Goal: Navigation & Orientation: Find specific page/section

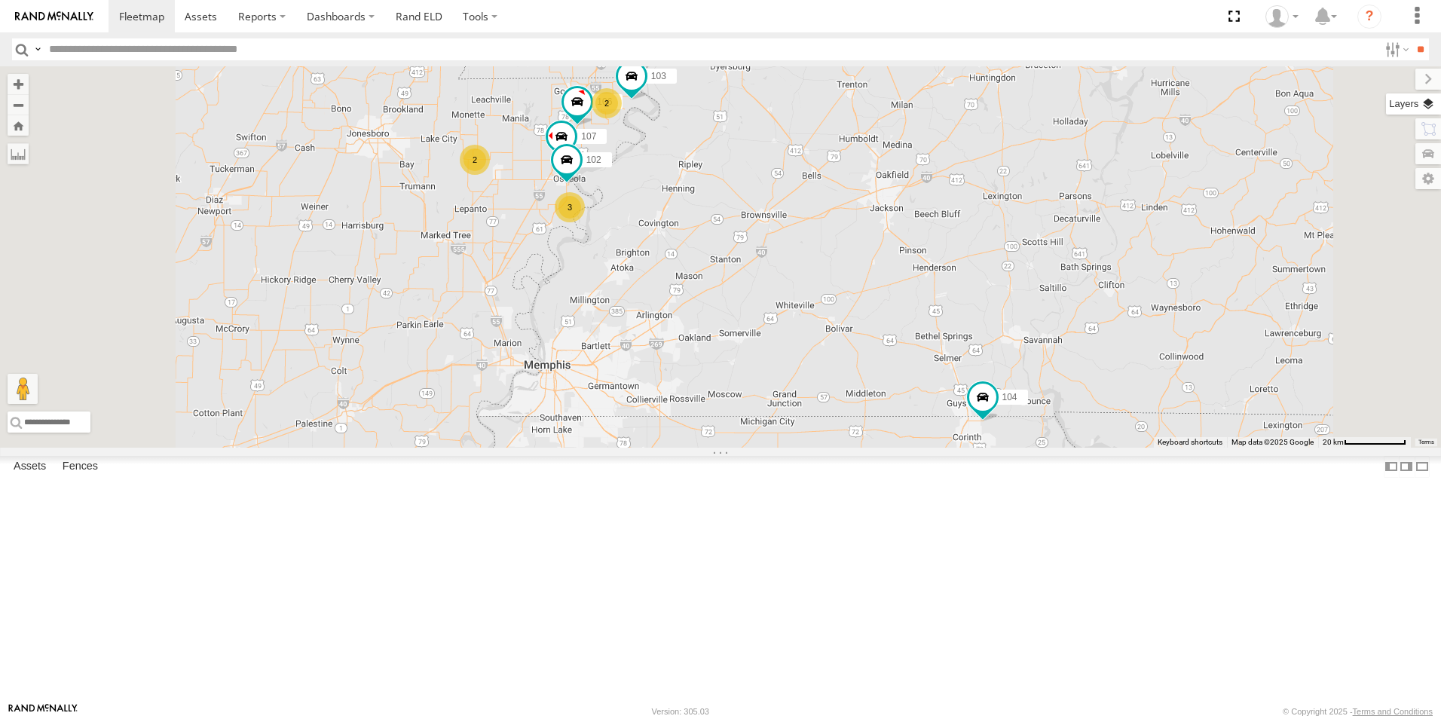
click at [1429, 102] on label at bounding box center [1413, 103] width 55 height 21
click at [0, 0] on span "Basemaps" at bounding box center [0, 0] width 0 height 0
click at [0, 0] on span "Satellite + Roadmap" at bounding box center [0, 0] width 0 height 0
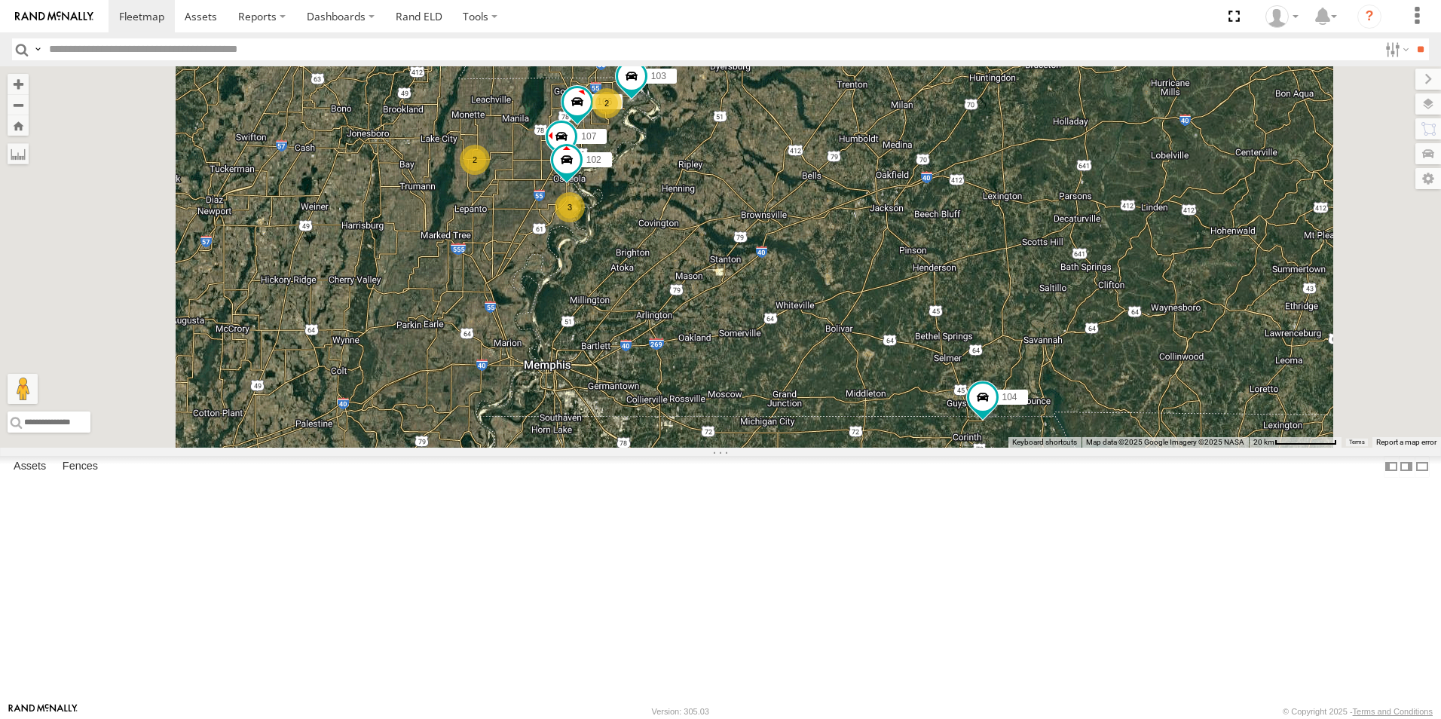
click at [1415, 81] on label at bounding box center [1428, 79] width 26 height 21
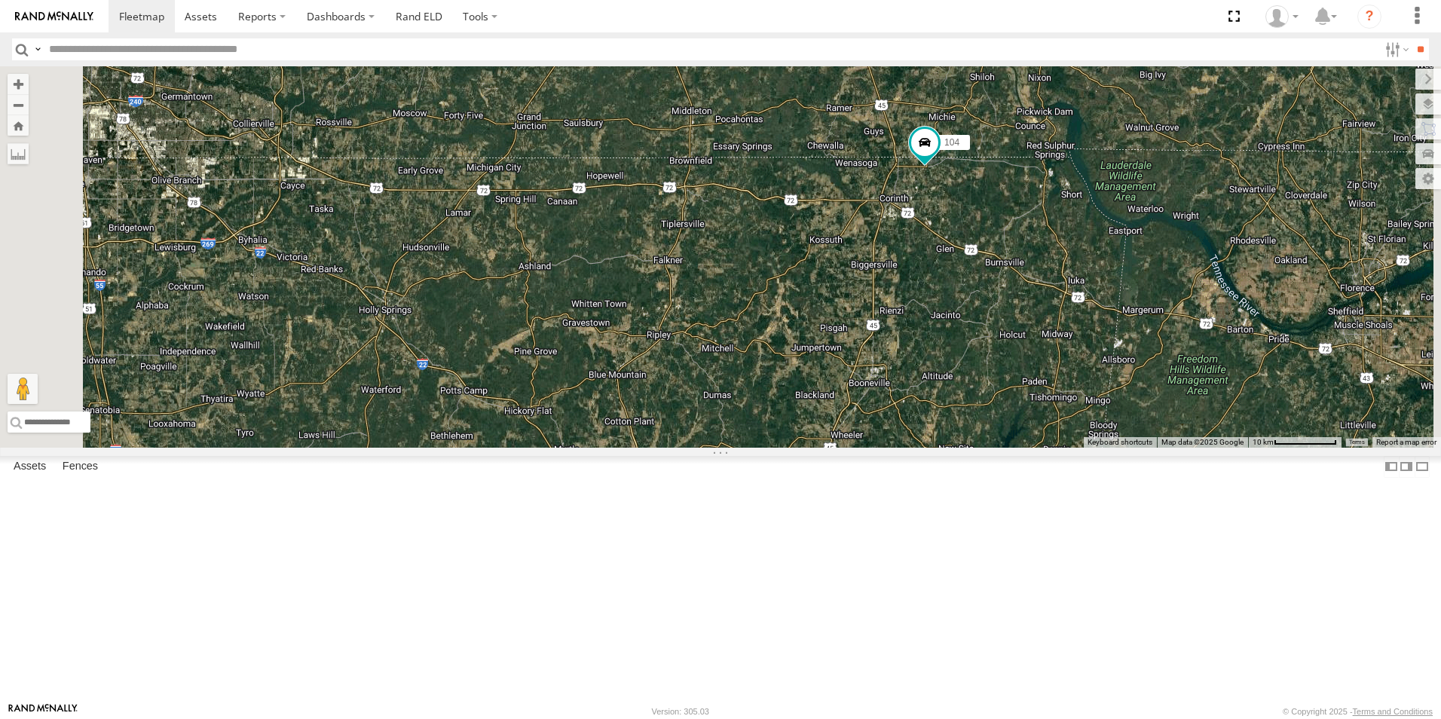
drag, startPoint x: 1178, startPoint y: 541, endPoint x: 1166, endPoint y: 296, distance: 245.2
click at [1168, 294] on div "104 106 107 103 102" at bounding box center [720, 256] width 1441 height 381
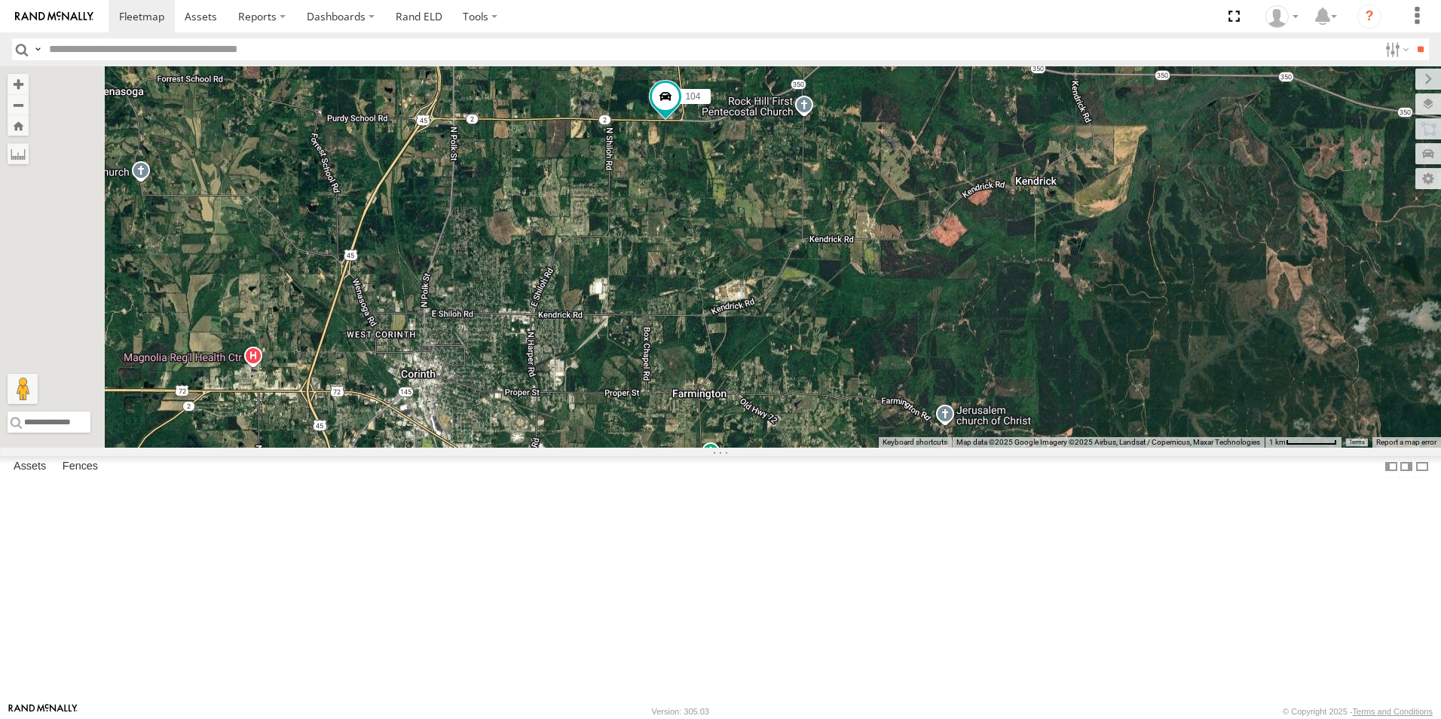
drag, startPoint x: 751, startPoint y: 256, endPoint x: 945, endPoint y: 491, distance: 304.0
click at [945, 448] on div "104 106 107 103 102" at bounding box center [720, 256] width 1441 height 381
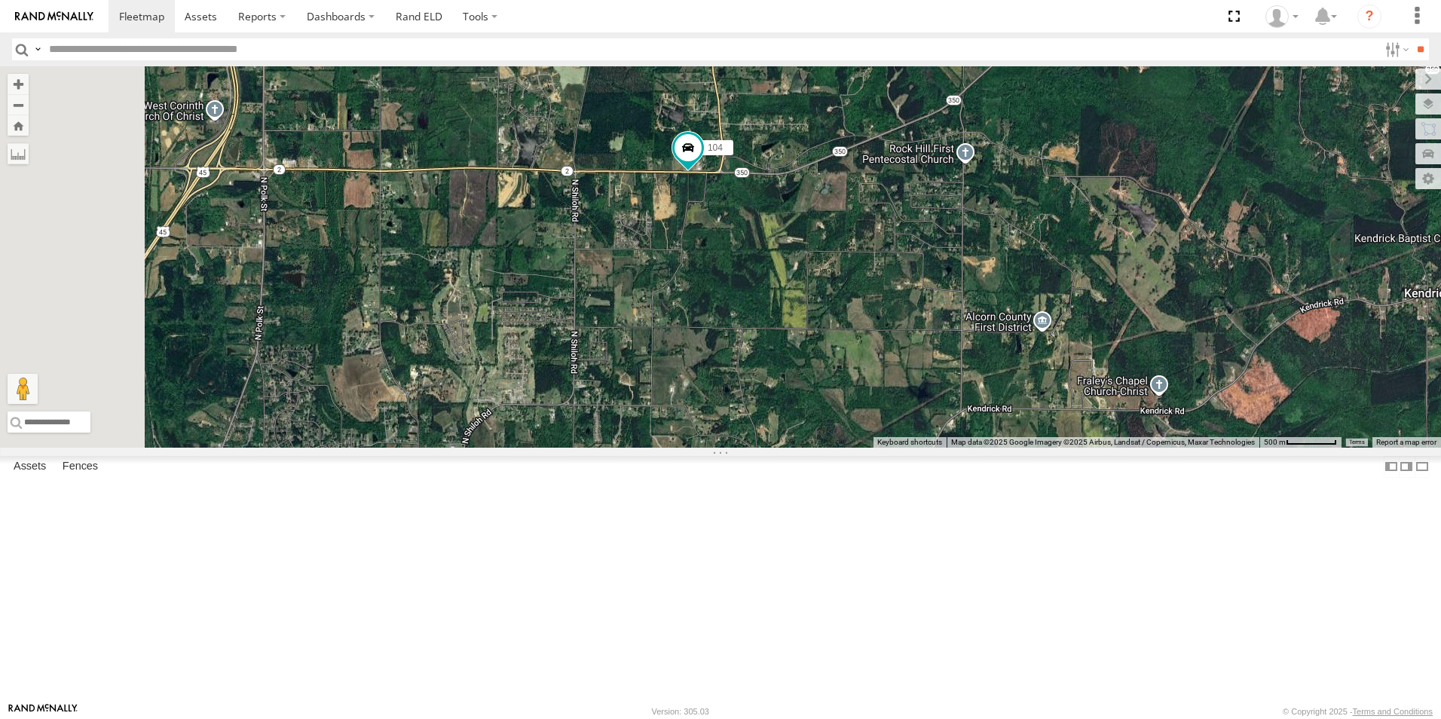
drag, startPoint x: 827, startPoint y: 295, endPoint x: 892, endPoint y: 472, distance: 188.6
click at [892, 448] on div "104 106 107 103 102" at bounding box center [720, 256] width 1441 height 381
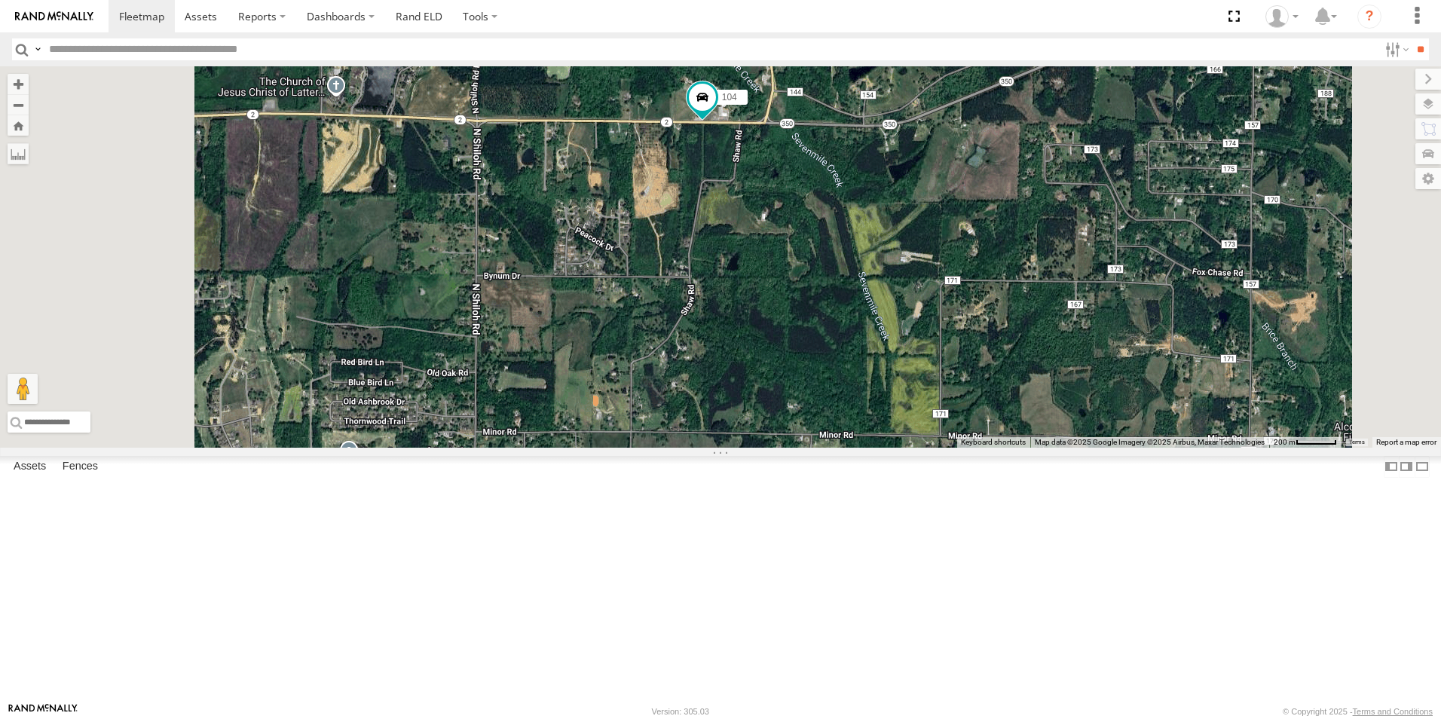
drag, startPoint x: 825, startPoint y: 330, endPoint x: 864, endPoint y: 438, distance: 114.4
click at [864, 438] on div "104 106 107 103 102" at bounding box center [720, 256] width 1441 height 381
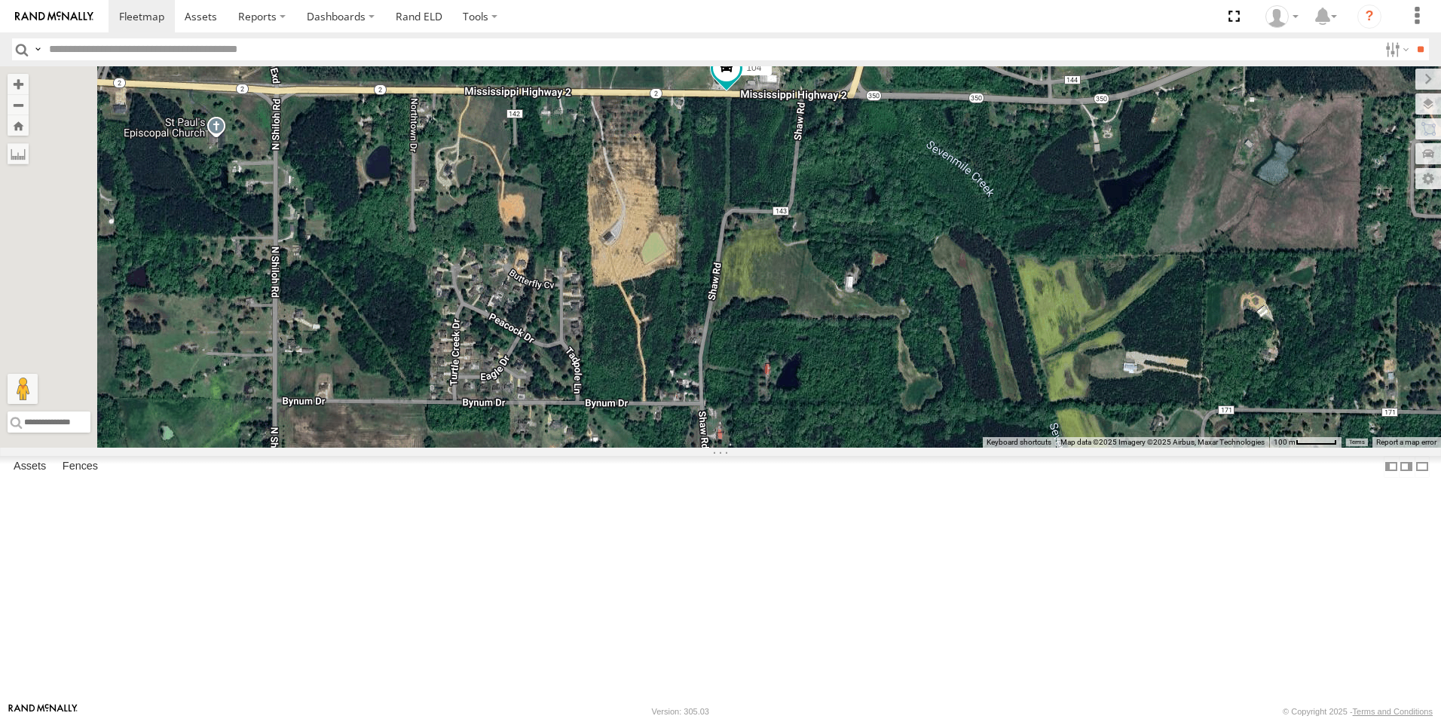
drag, startPoint x: 900, startPoint y: 310, endPoint x: 904, endPoint y: 407, distance: 96.5
click at [904, 407] on div "104 106 107 103 102" at bounding box center [720, 256] width 1441 height 381
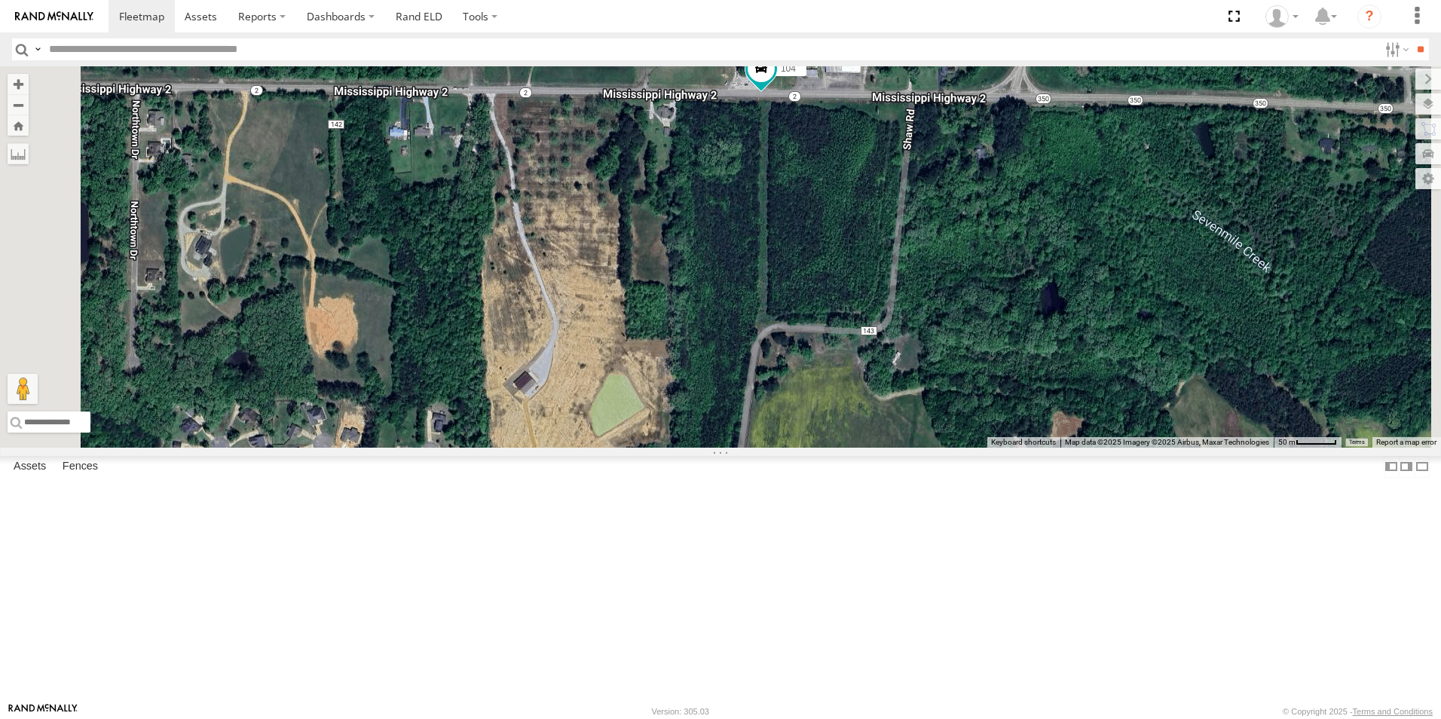
drag, startPoint x: 889, startPoint y: 295, endPoint x: 924, endPoint y: 455, distance: 164.2
click at [924, 448] on div "104 106 107 103 102" at bounding box center [720, 256] width 1441 height 381
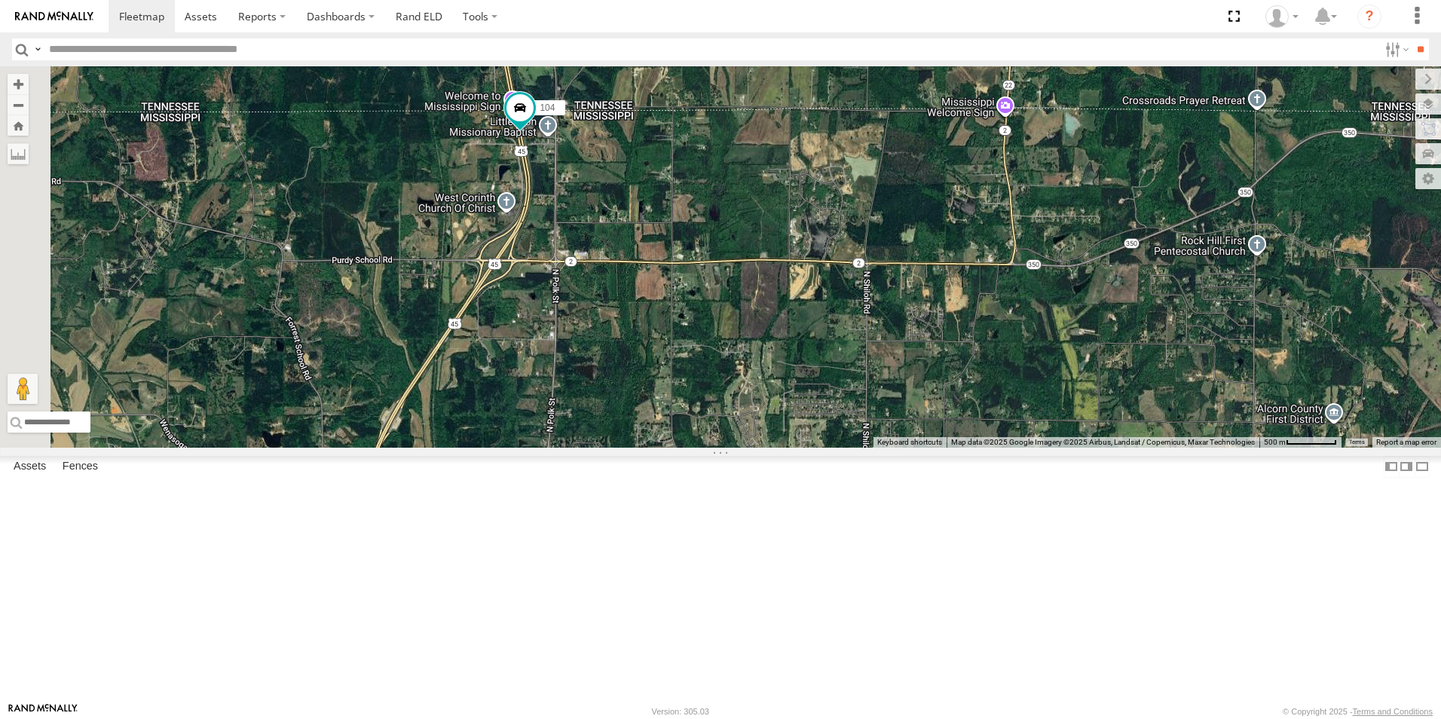
drag, startPoint x: 610, startPoint y: 379, endPoint x: 762, endPoint y: 405, distance: 154.5
click at [762, 405] on div "104" at bounding box center [720, 256] width 1441 height 381
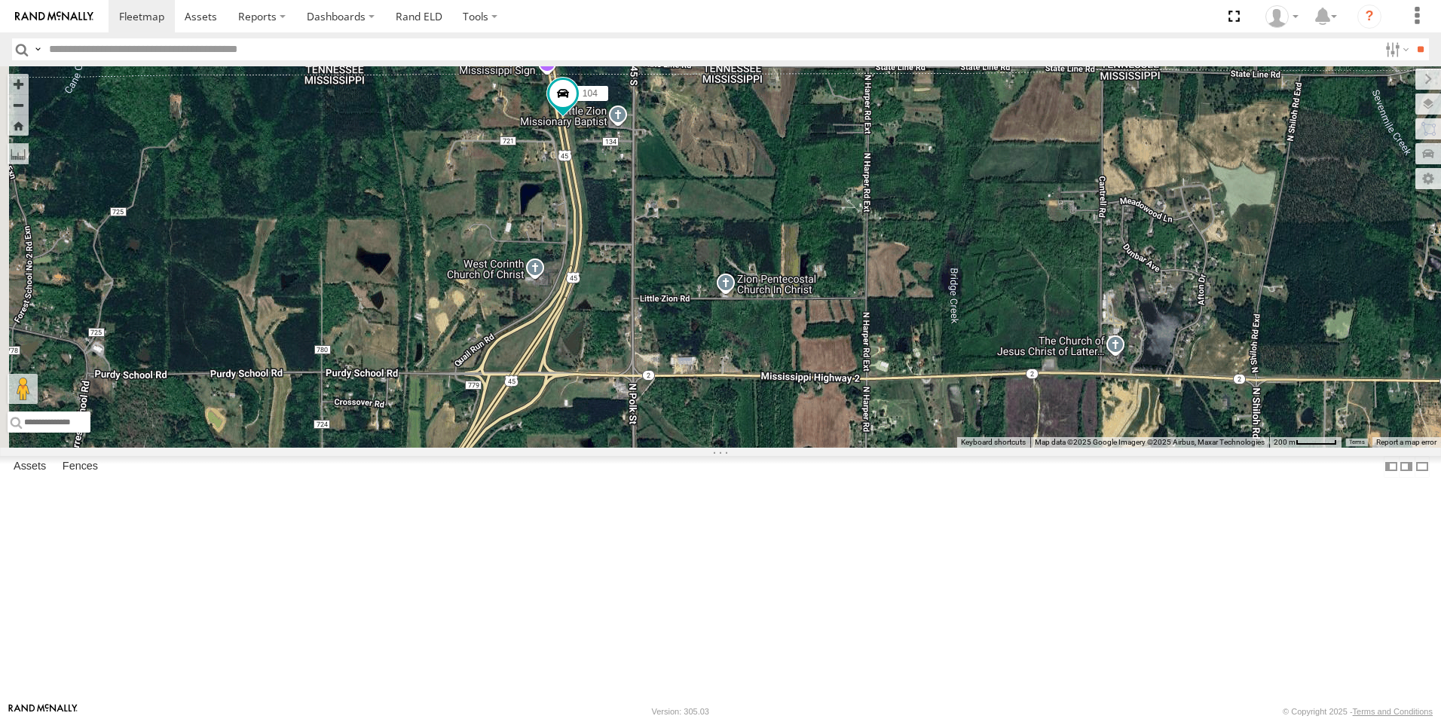
drag, startPoint x: 770, startPoint y: 359, endPoint x: 870, endPoint y: 506, distance: 177.2
click at [870, 448] on div "104" at bounding box center [720, 256] width 1441 height 381
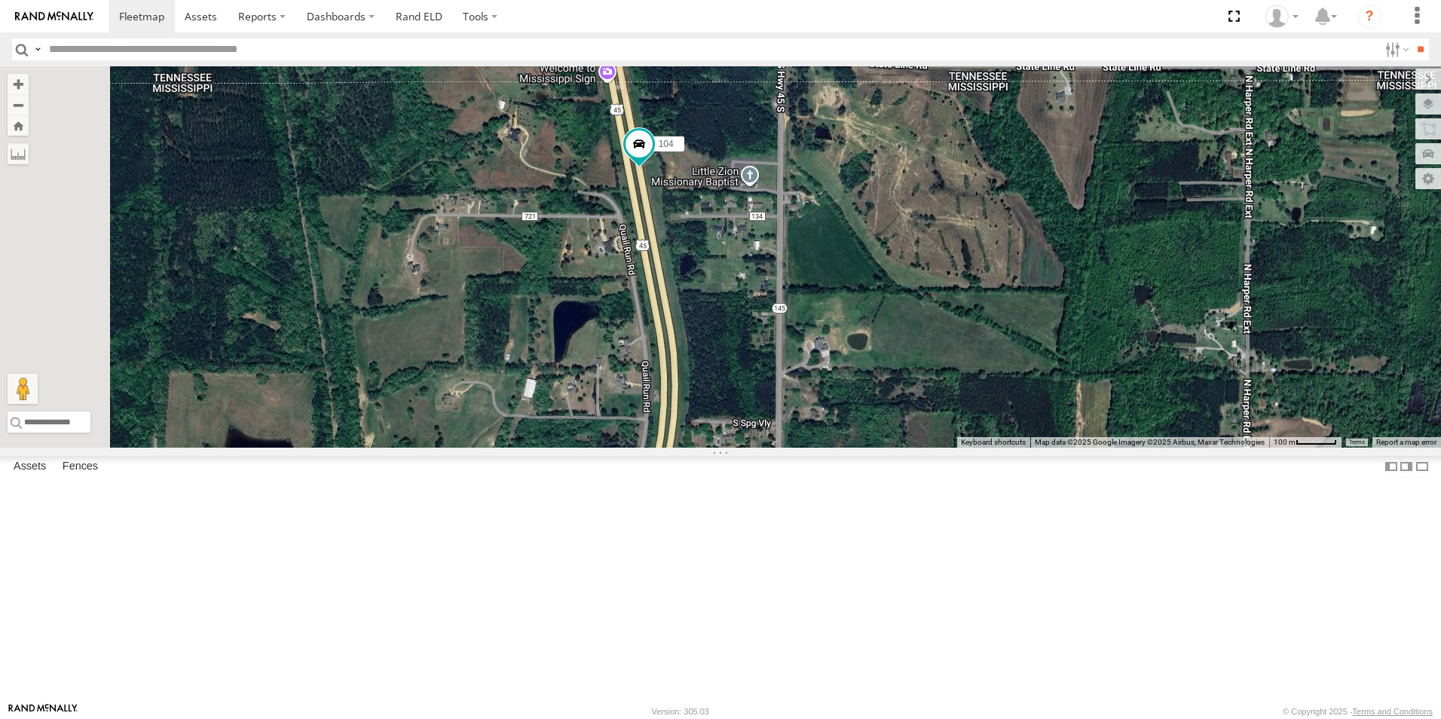
drag, startPoint x: 730, startPoint y: 372, endPoint x: 895, endPoint y: 598, distance: 279.9
click at [894, 448] on div "104" at bounding box center [720, 256] width 1441 height 381
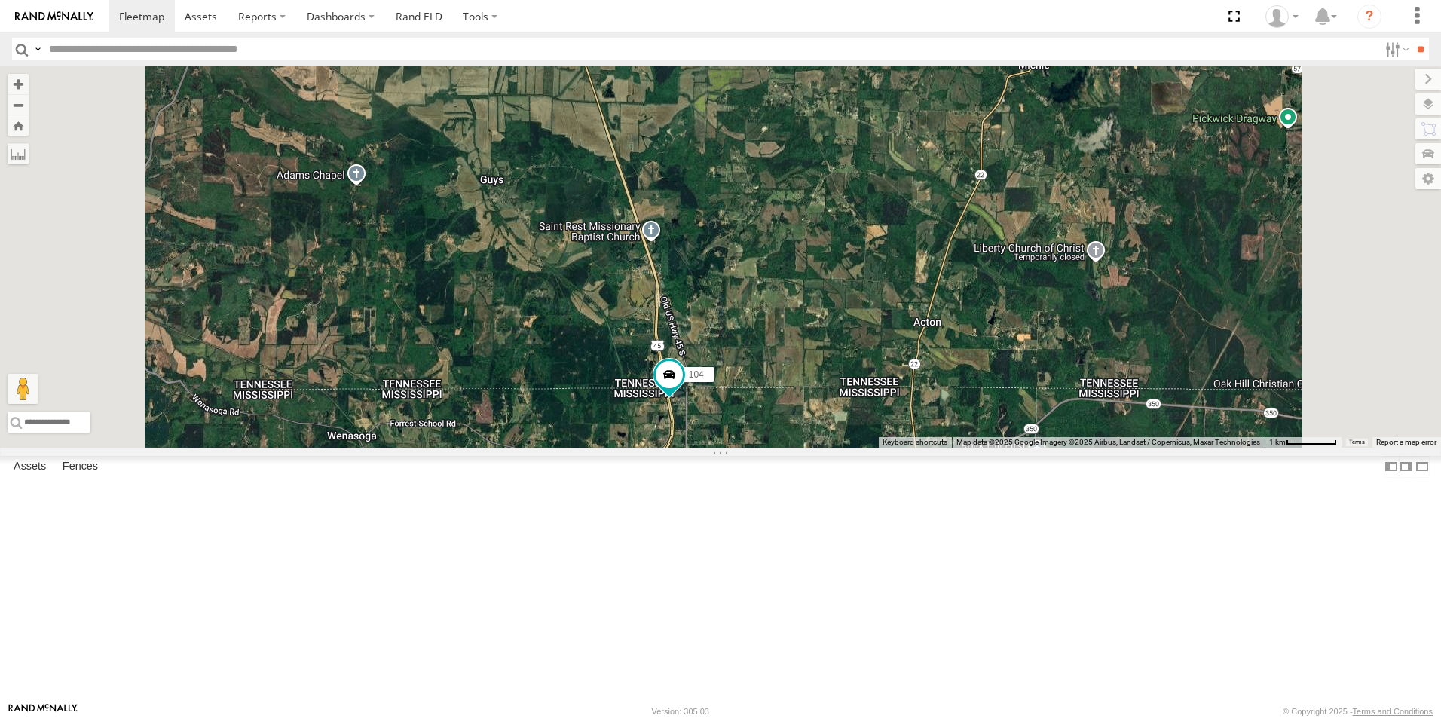
drag, startPoint x: 892, startPoint y: 616, endPoint x: 890, endPoint y: 568, distance: 48.3
click at [889, 448] on div "104" at bounding box center [720, 256] width 1441 height 381
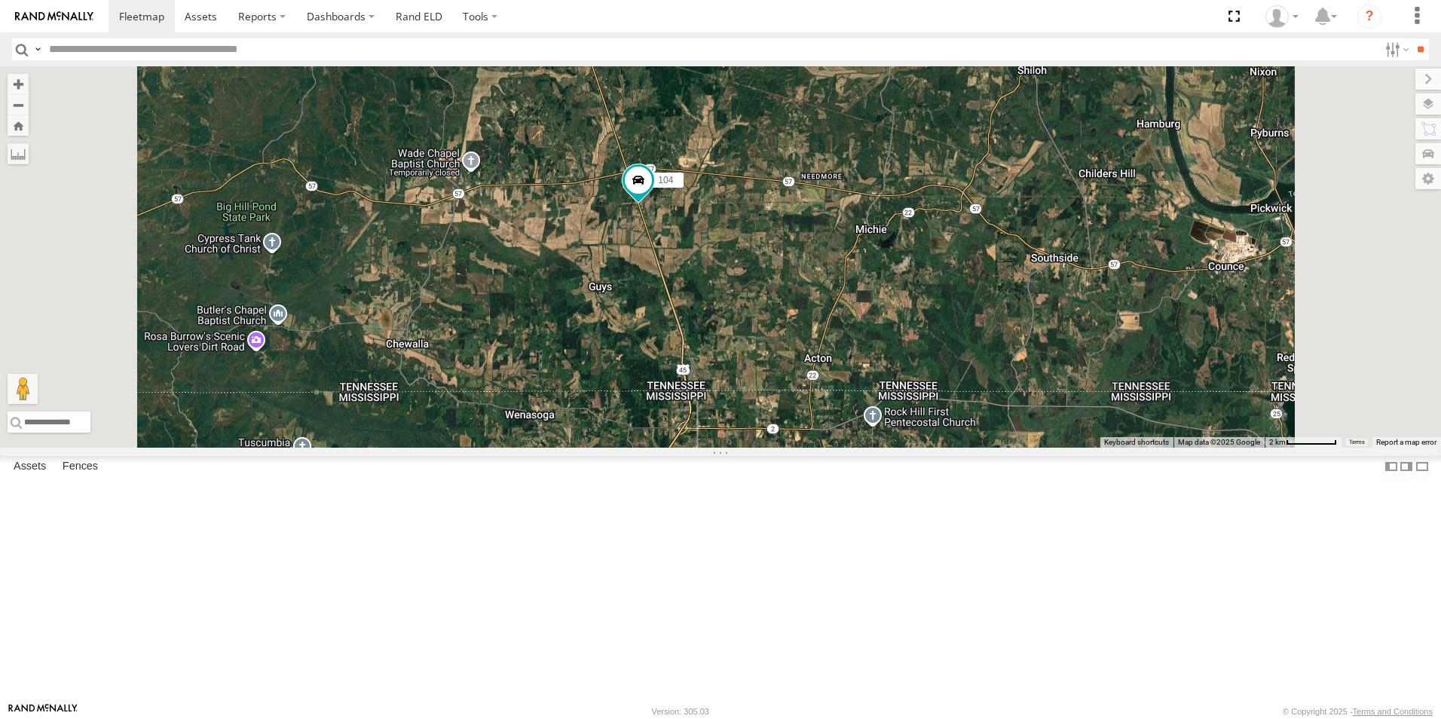
click at [0, 0] on span at bounding box center [0, 0] width 0 height 0
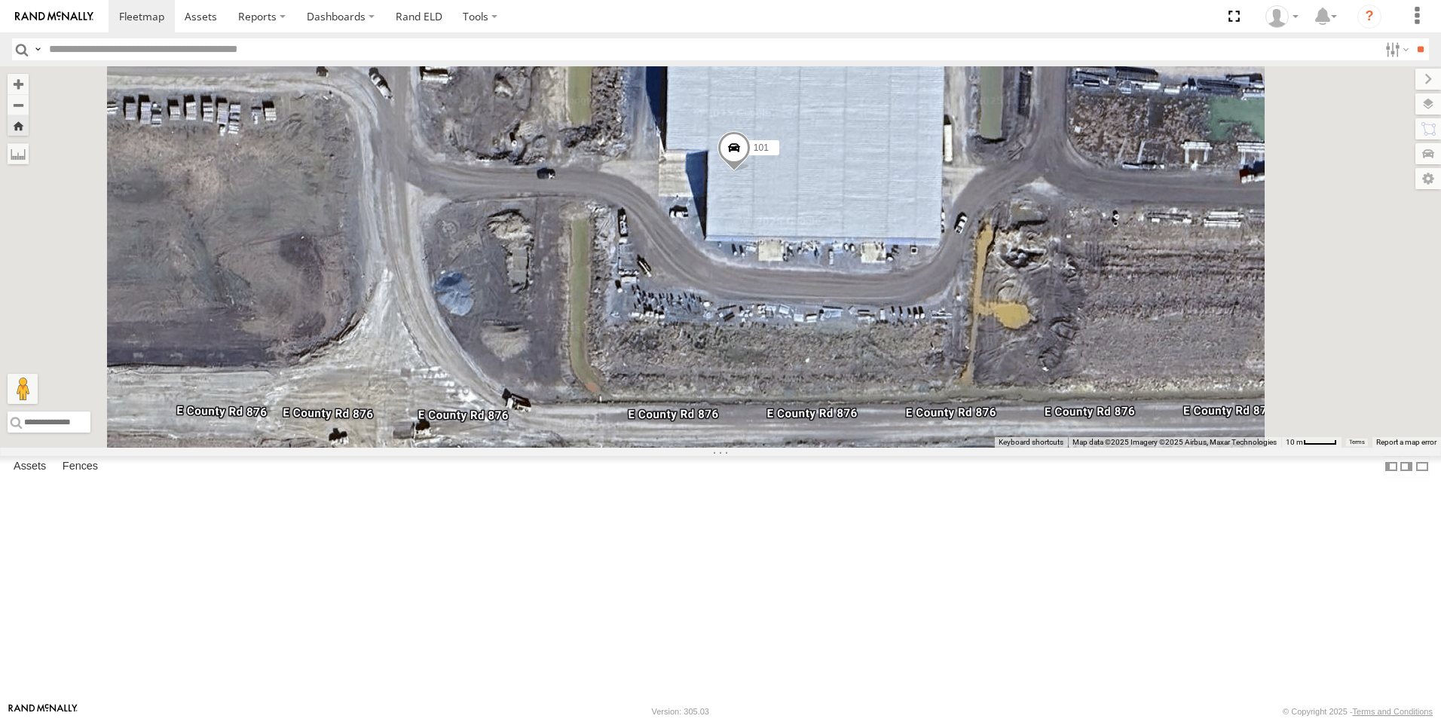
click at [0, 0] on span at bounding box center [0, 0] width 0 height 0
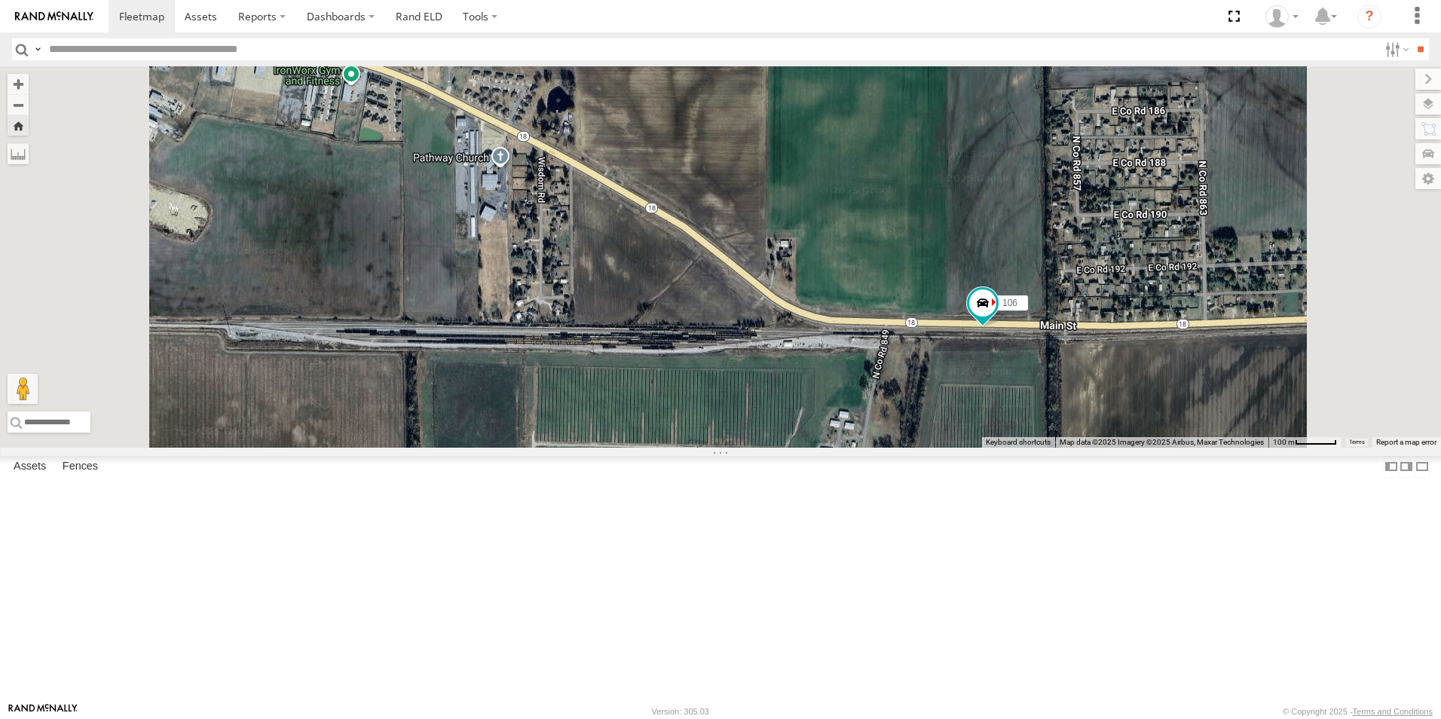
click at [0, 0] on span at bounding box center [0, 0] width 0 height 0
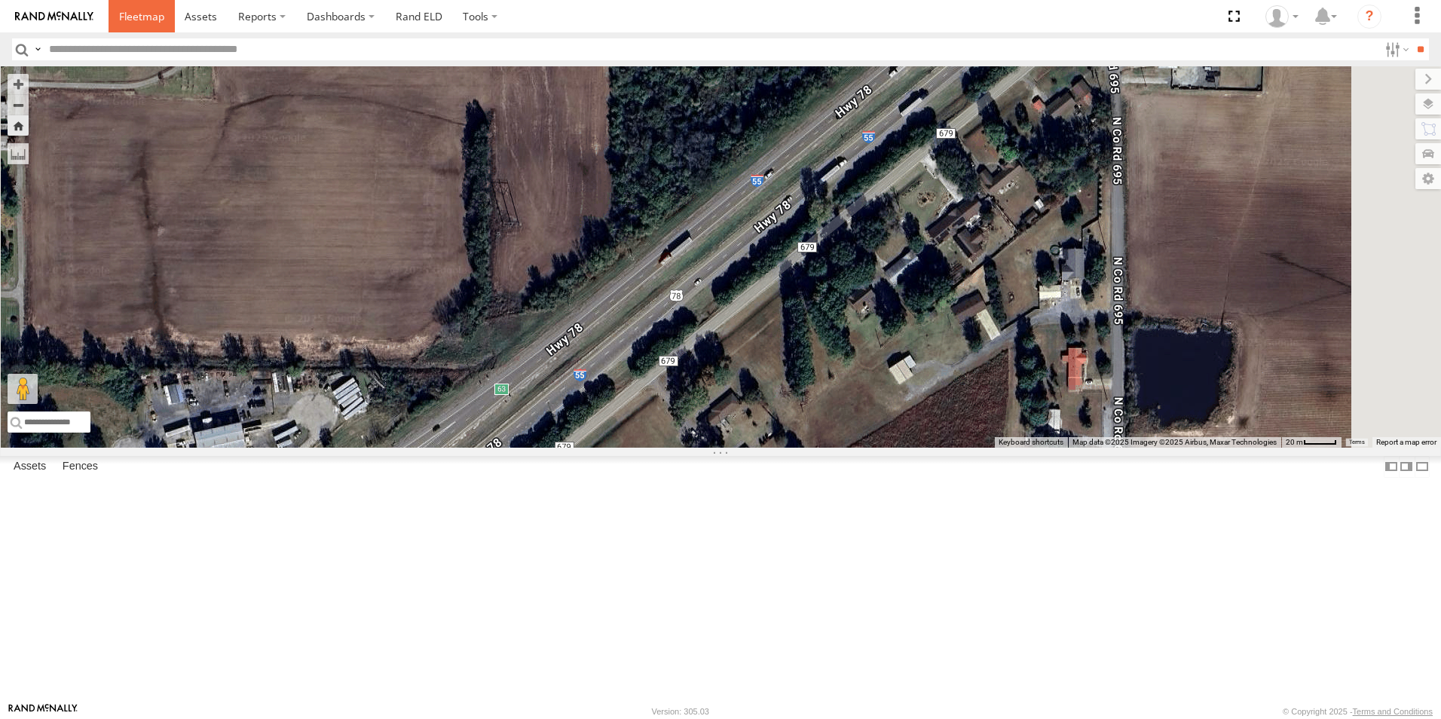
click at [130, 14] on span at bounding box center [141, 16] width 45 height 14
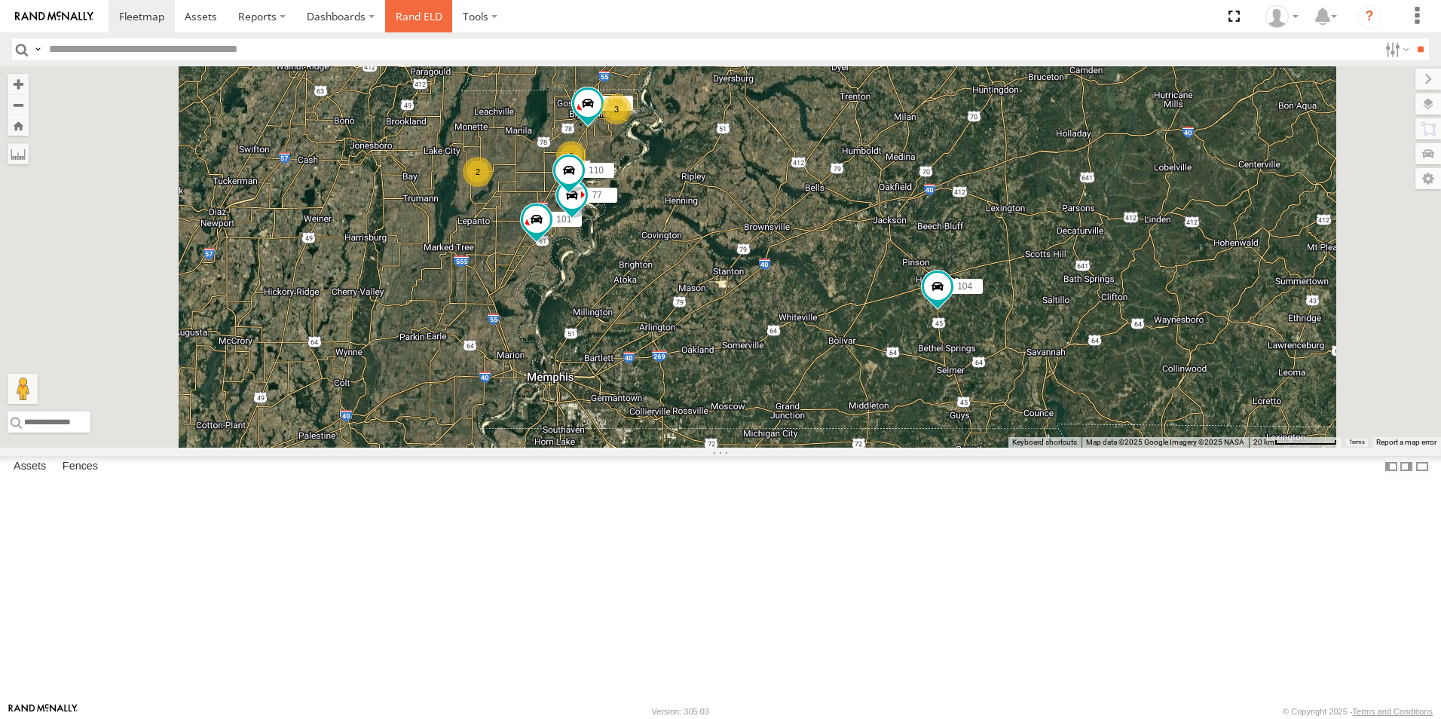
click at [413, 16] on link "Rand ELD" at bounding box center [419, 16] width 68 height 32
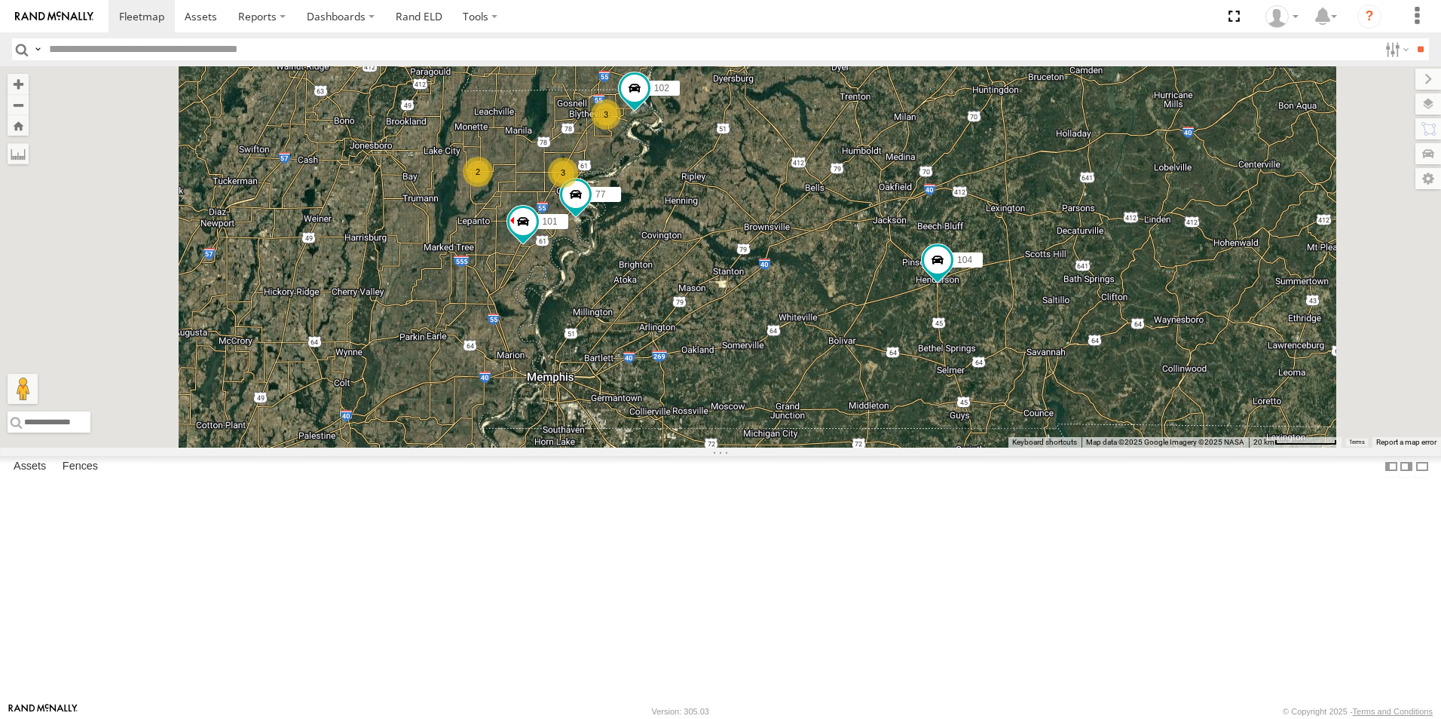
click at [0, 0] on span at bounding box center [0, 0] width 0 height 0
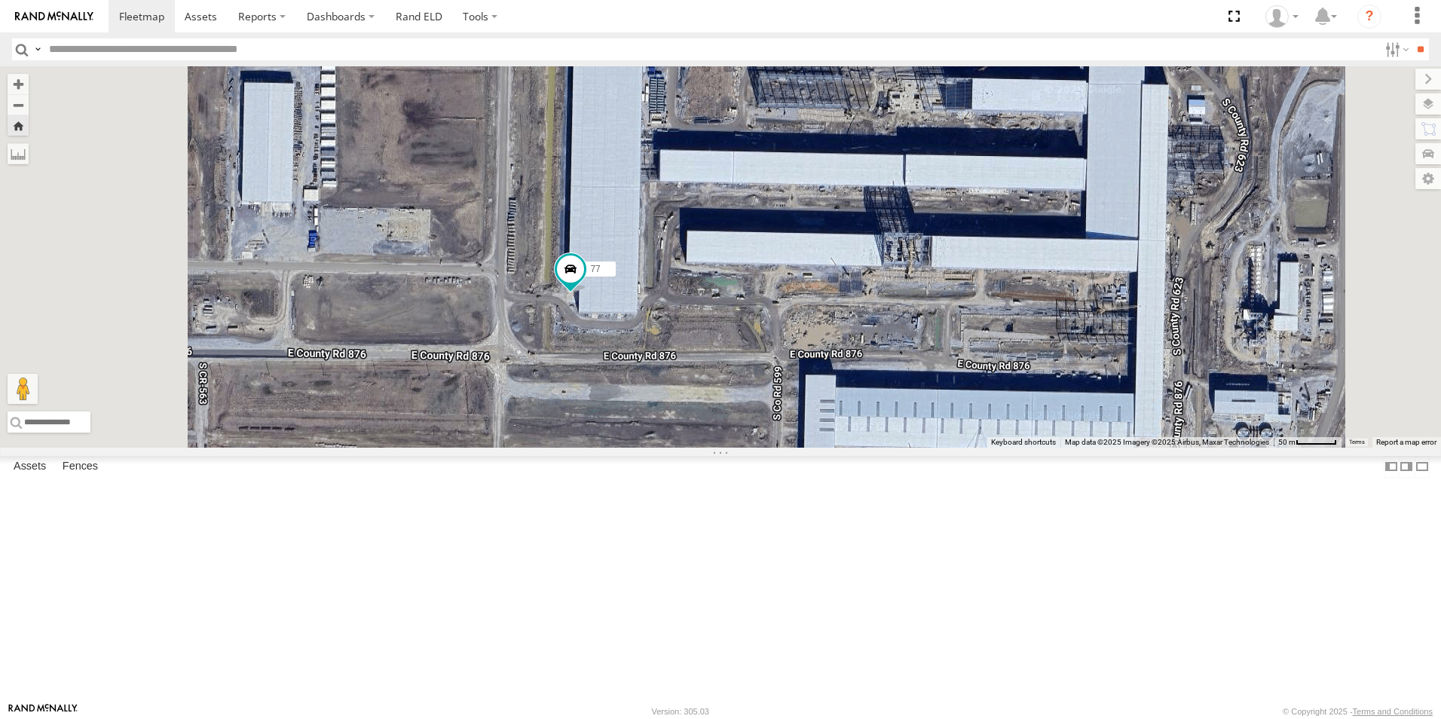
click at [0, 0] on div "All Assets" at bounding box center [0, 0] width 0 height 0
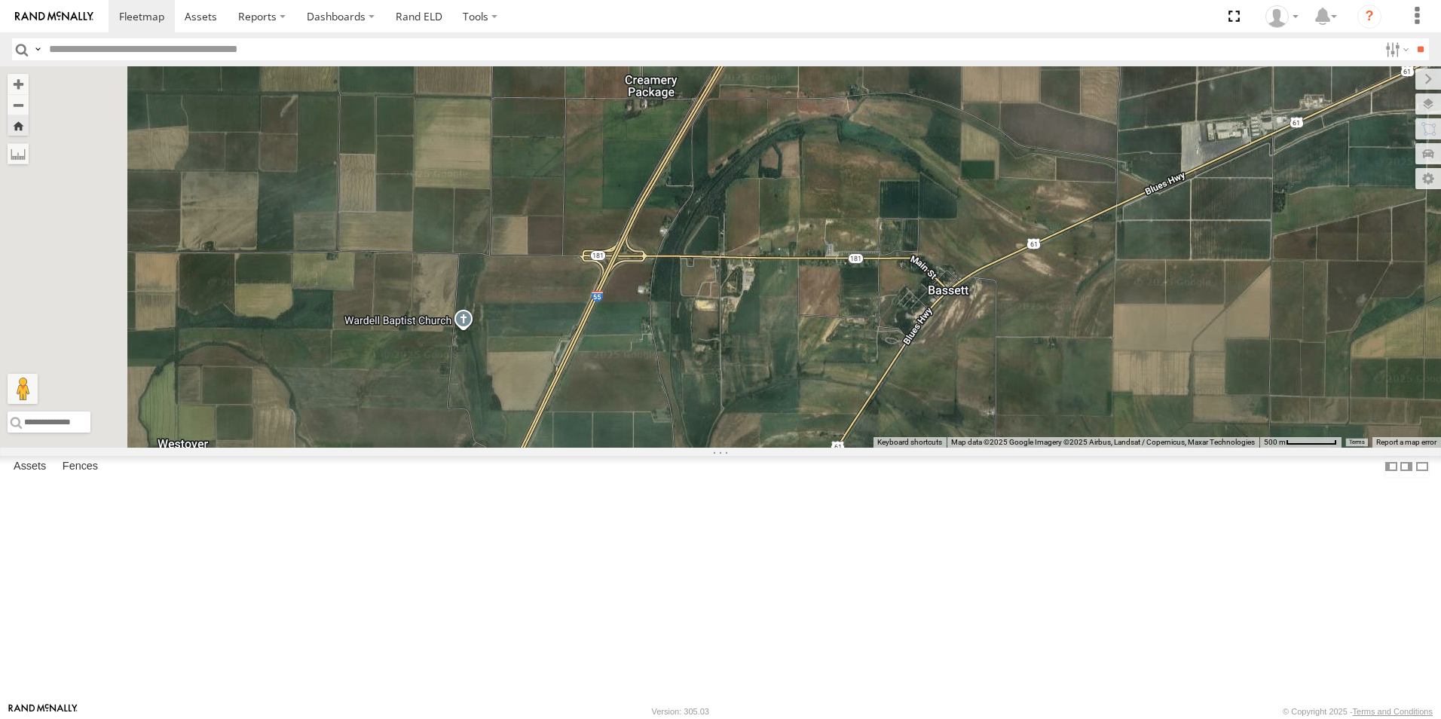
click at [0, 0] on span at bounding box center [0, 0] width 0 height 0
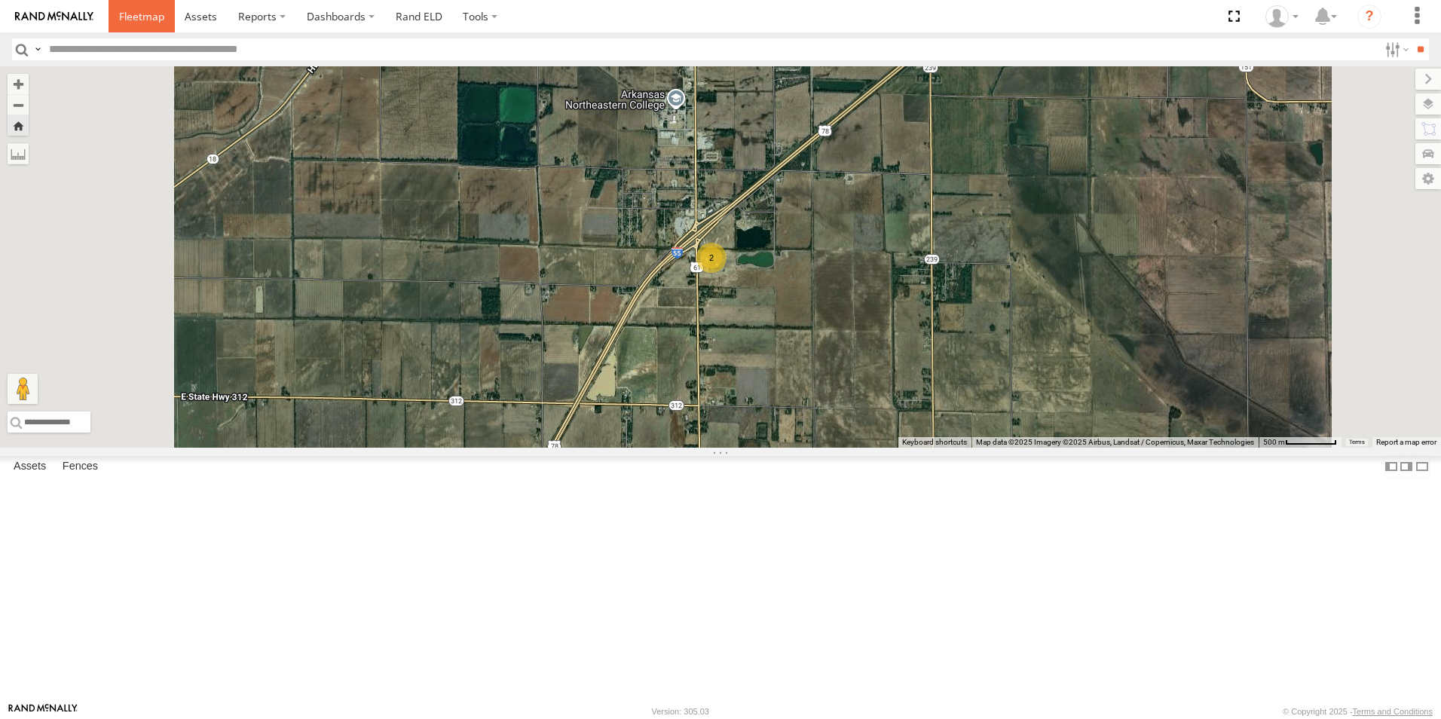
click at [146, 21] on span at bounding box center [141, 16] width 45 height 14
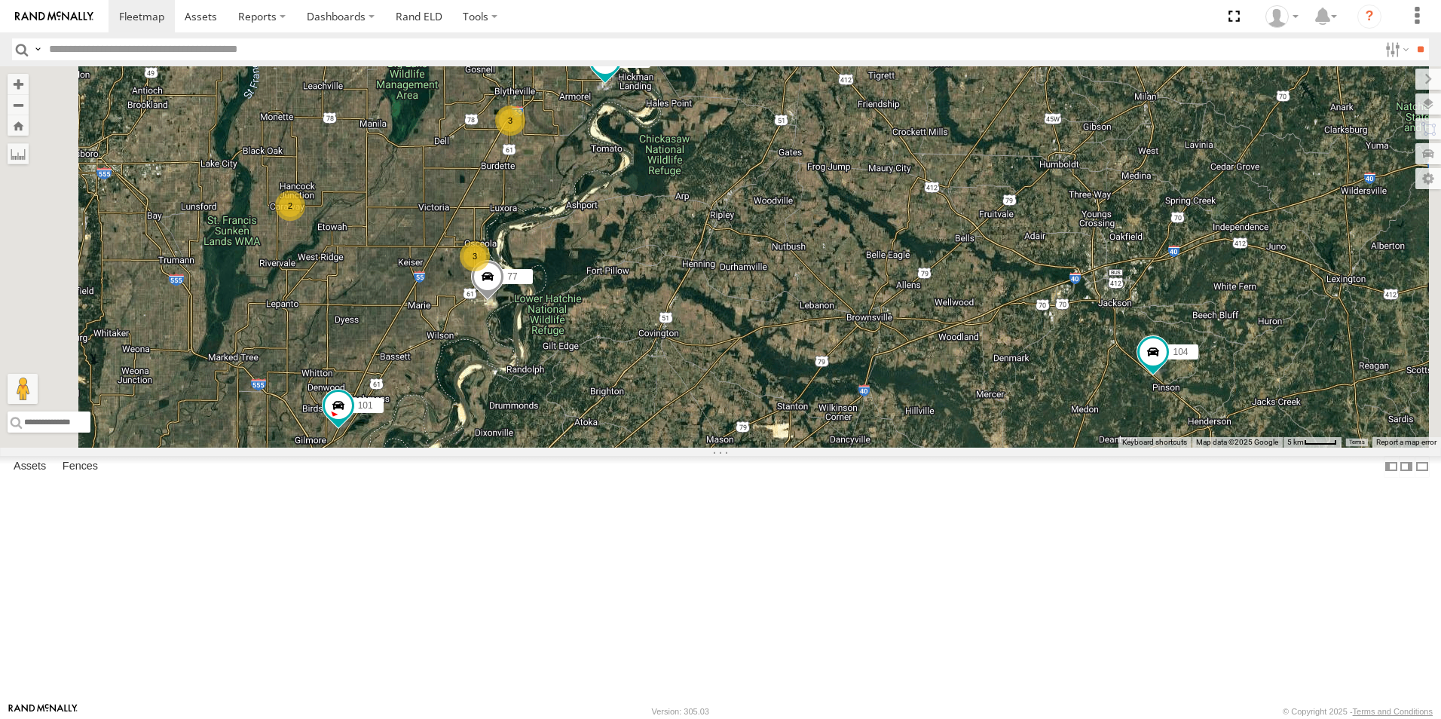
click at [0, 0] on span at bounding box center [0, 0] width 0 height 0
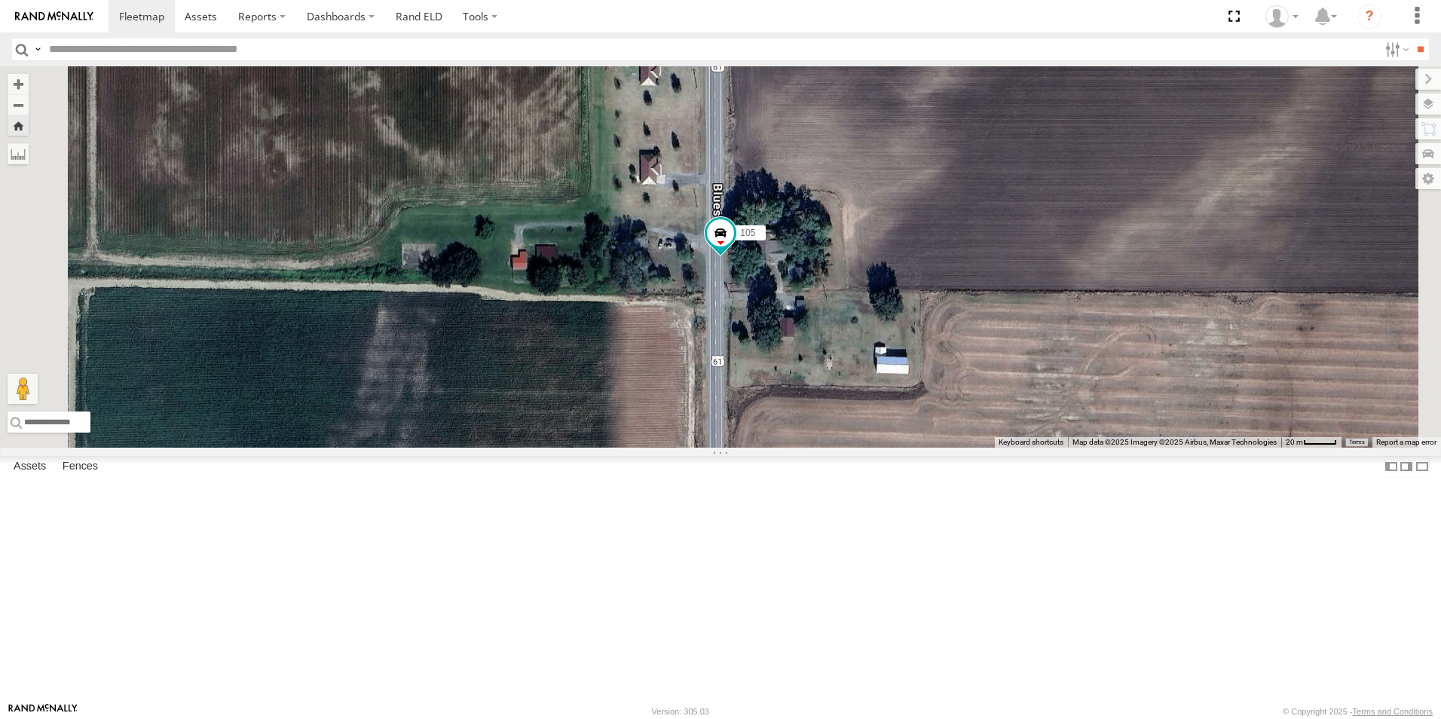
click at [0, 0] on span at bounding box center [0, 0] width 0 height 0
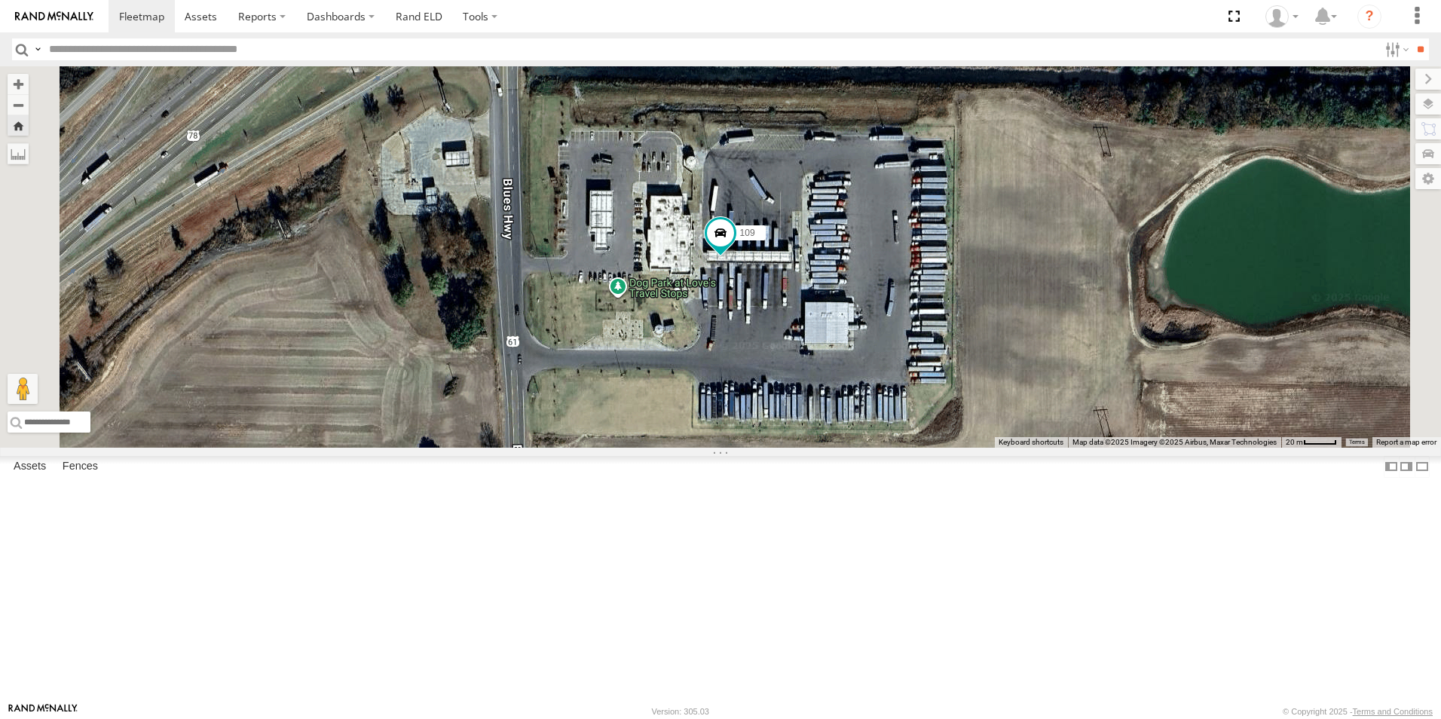
click at [0, 0] on span at bounding box center [0, 0] width 0 height 0
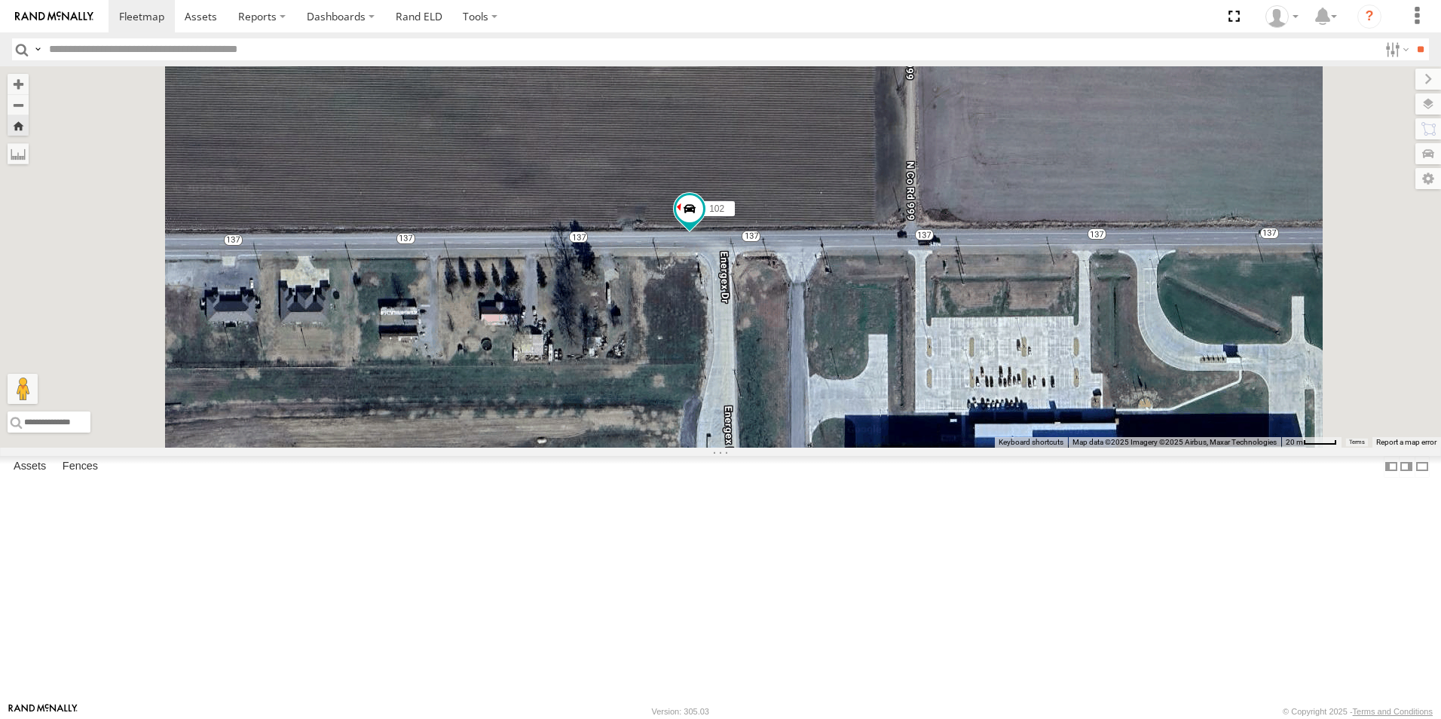
click at [0, 0] on span at bounding box center [0, 0] width 0 height 0
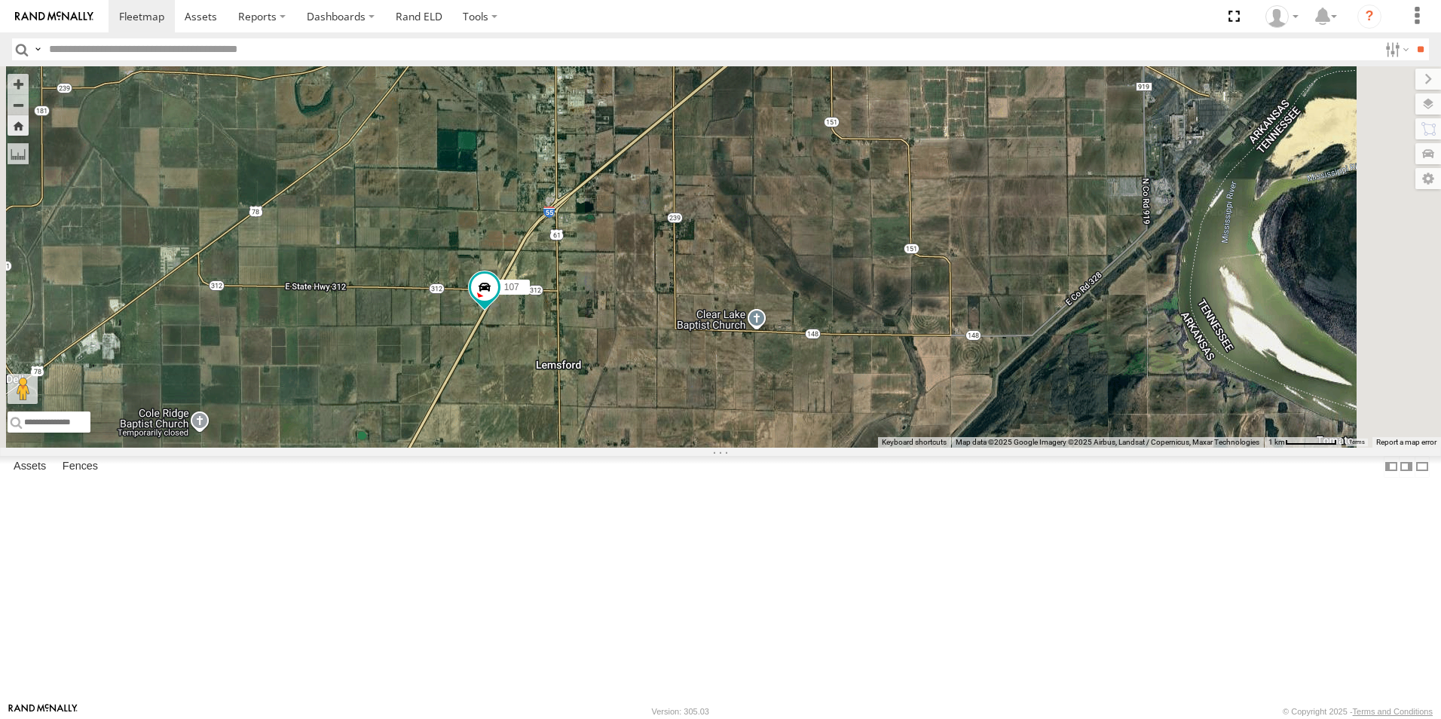
click at [0, 0] on span at bounding box center [0, 0] width 0 height 0
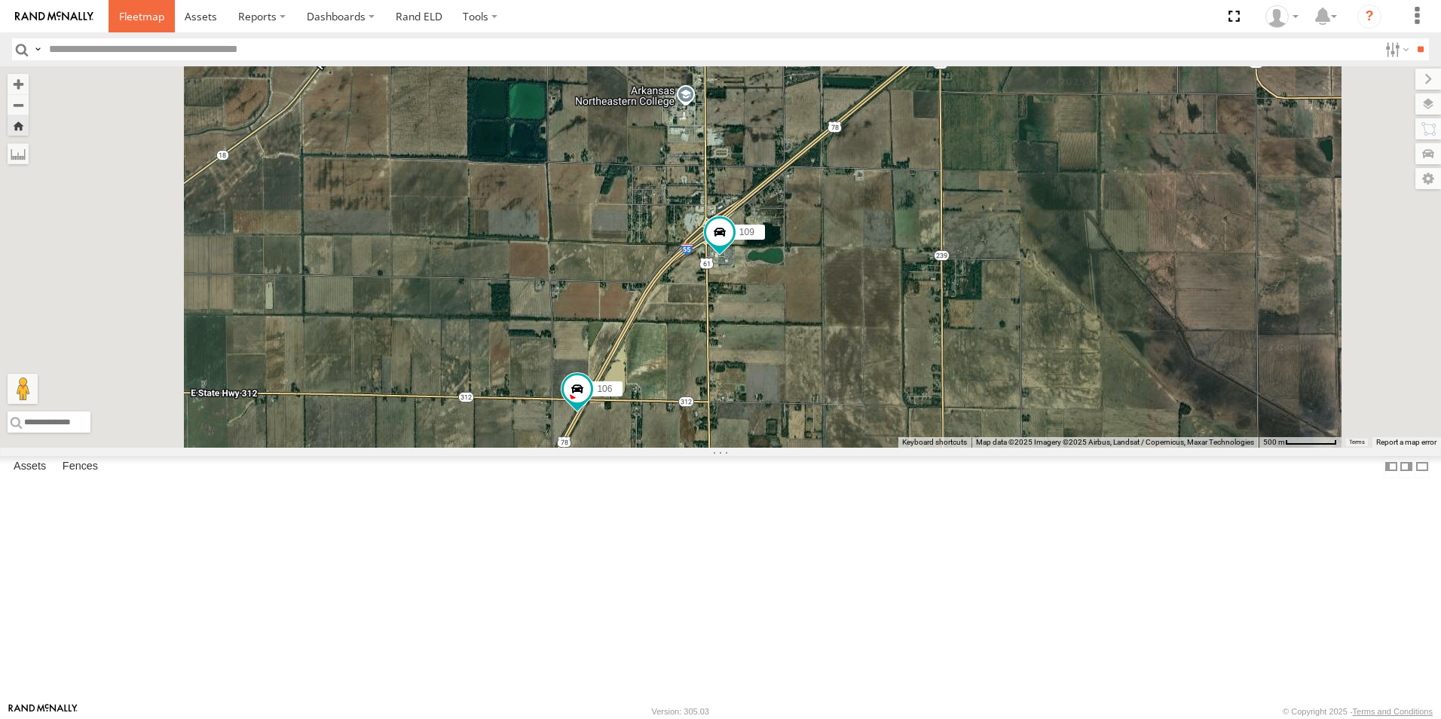
click at [152, 16] on span at bounding box center [141, 16] width 45 height 14
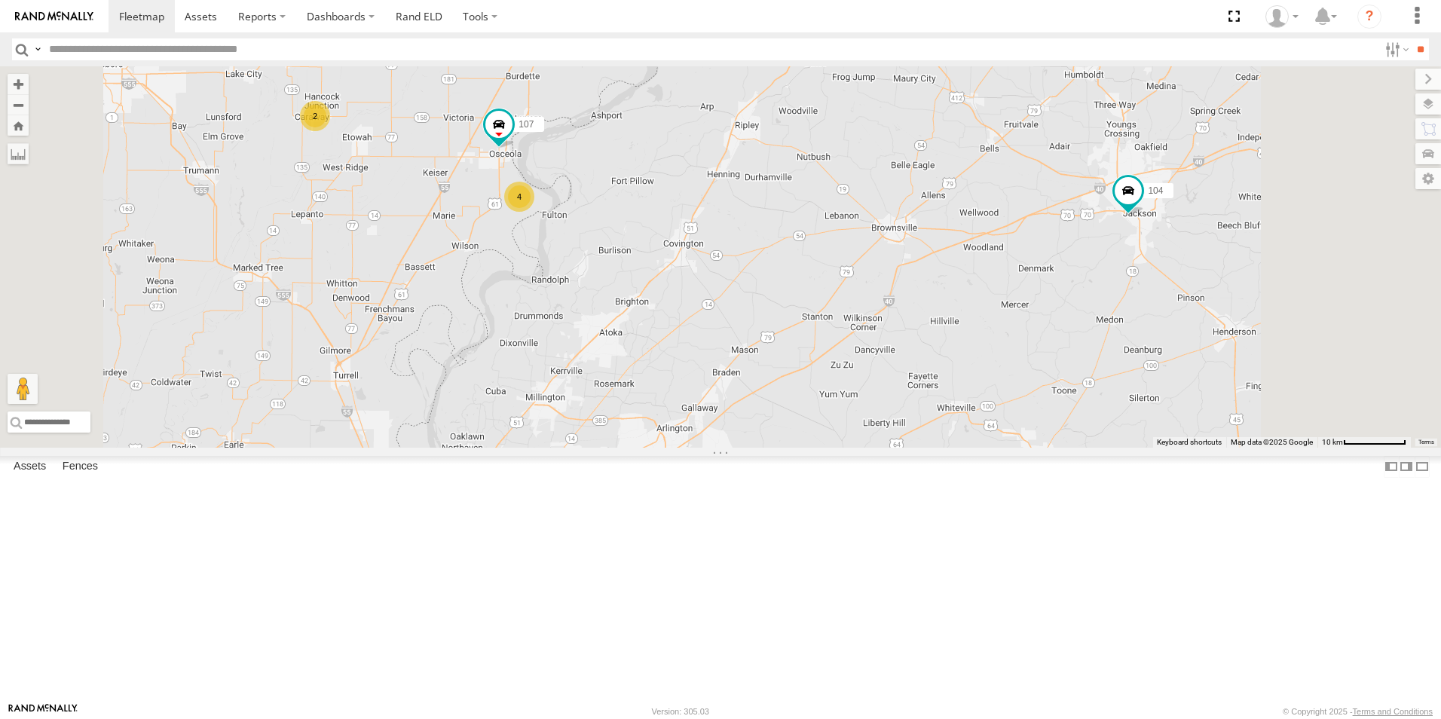
click at [0, 0] on span at bounding box center [0, 0] width 0 height 0
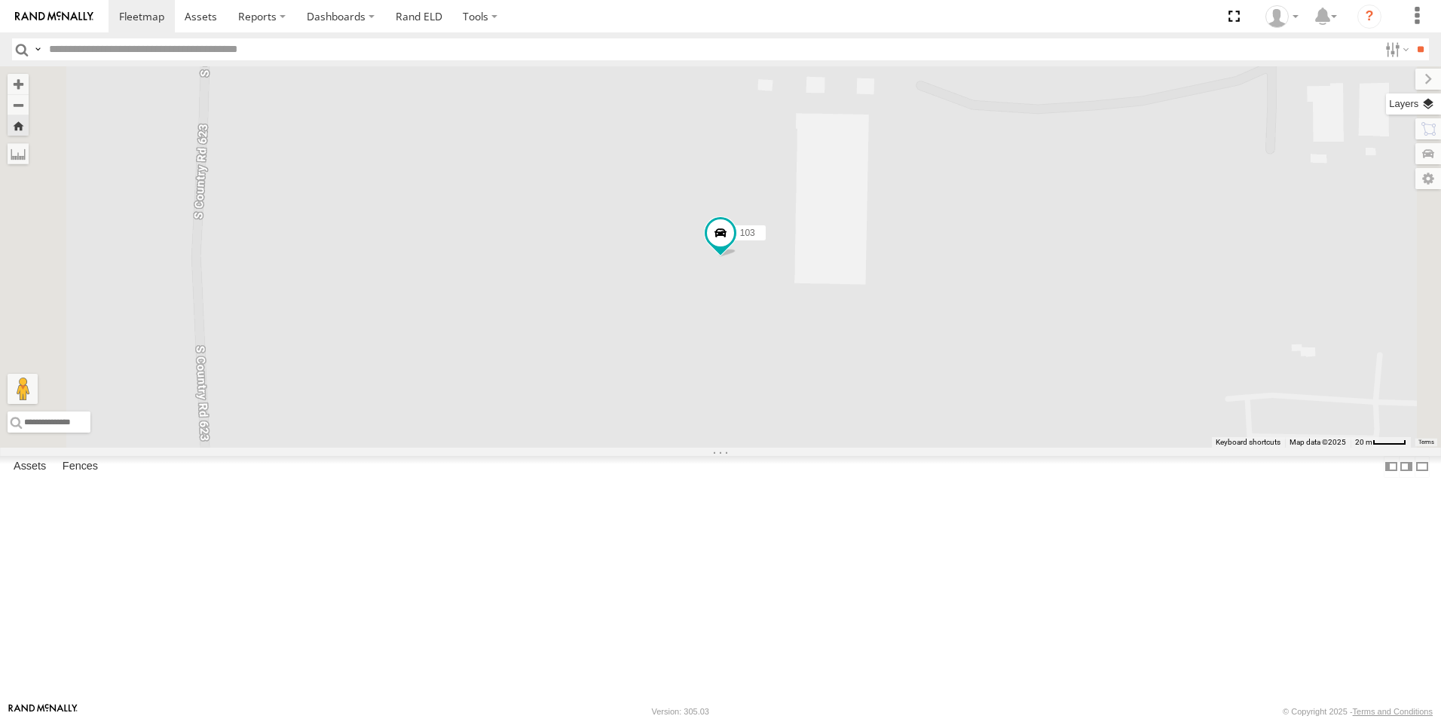
click at [1426, 101] on label at bounding box center [1413, 103] width 55 height 21
click at [0, 0] on span "Basemaps" at bounding box center [0, 0] width 0 height 0
click at [0, 0] on span "Satellite + Roadmap" at bounding box center [0, 0] width 0 height 0
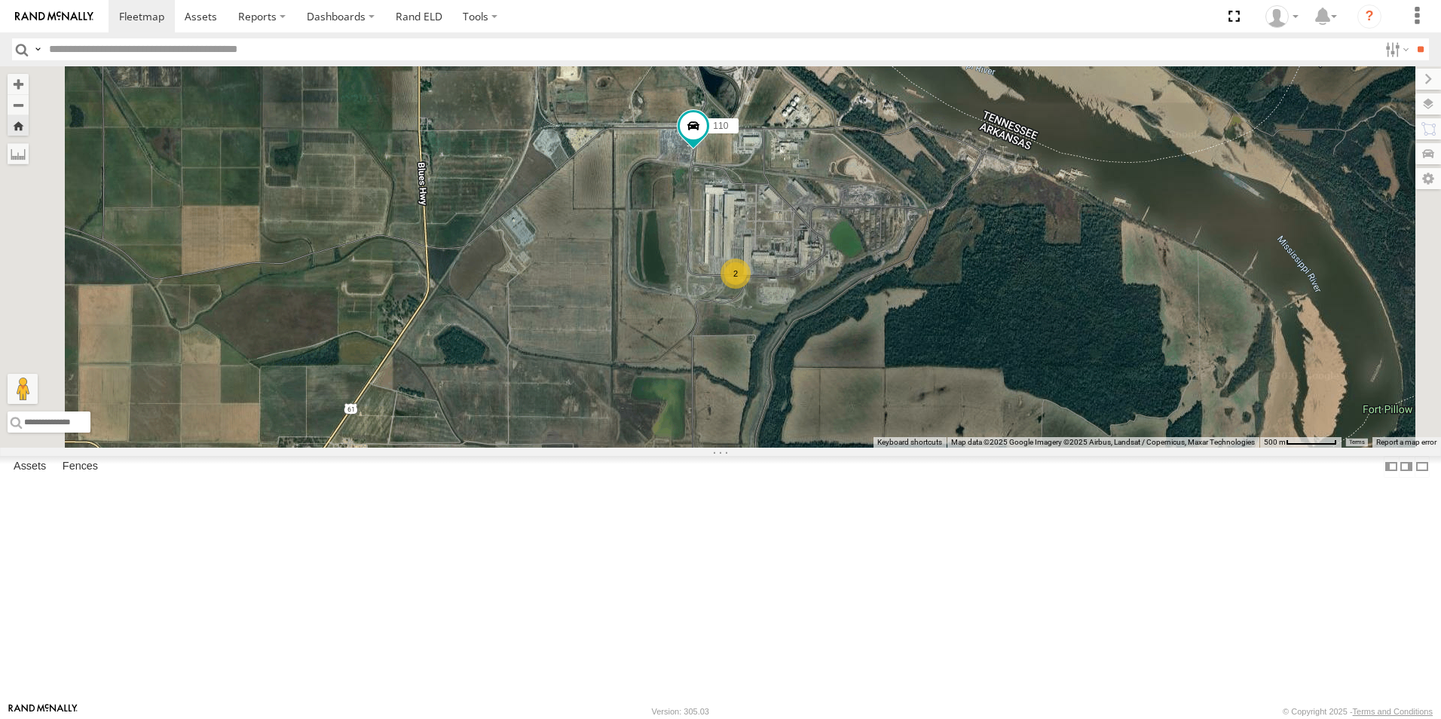
click at [0, 0] on span at bounding box center [0, 0] width 0 height 0
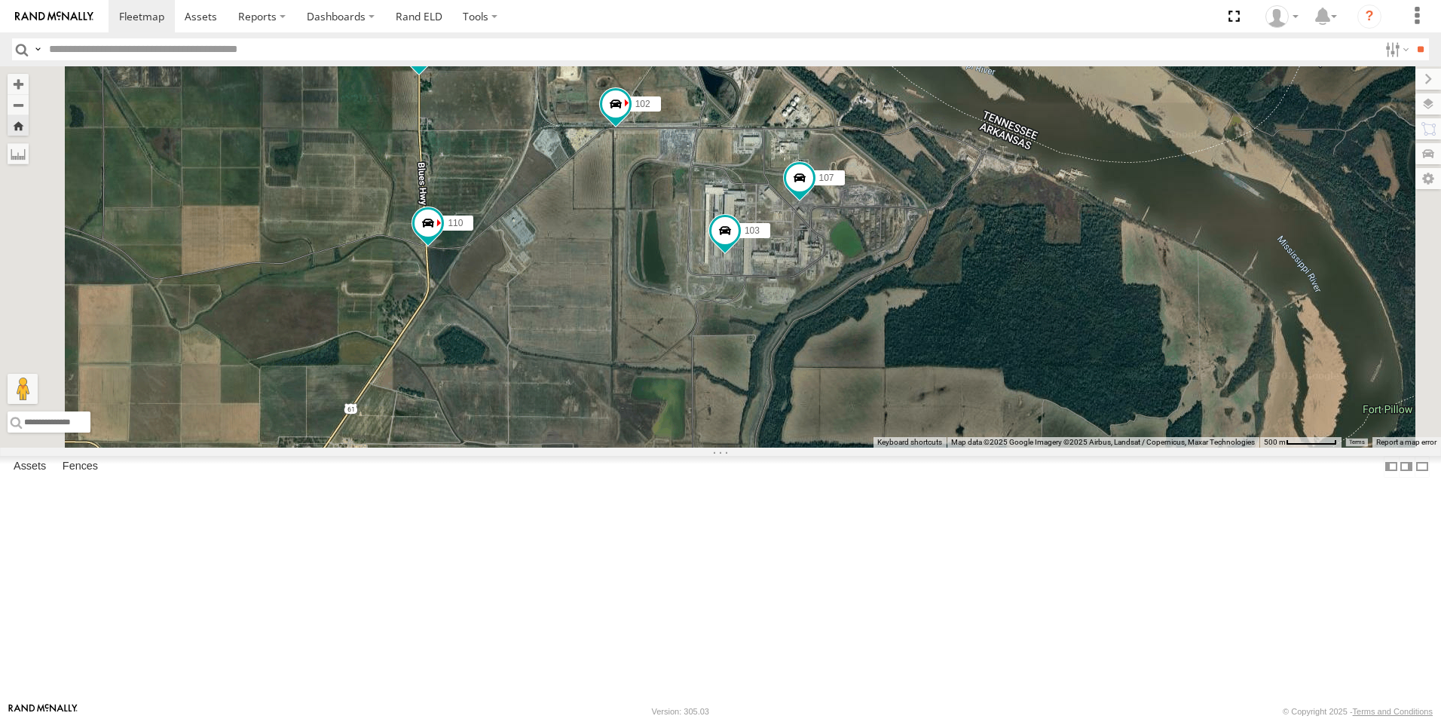
click at [0, 0] on span at bounding box center [0, 0] width 0 height 0
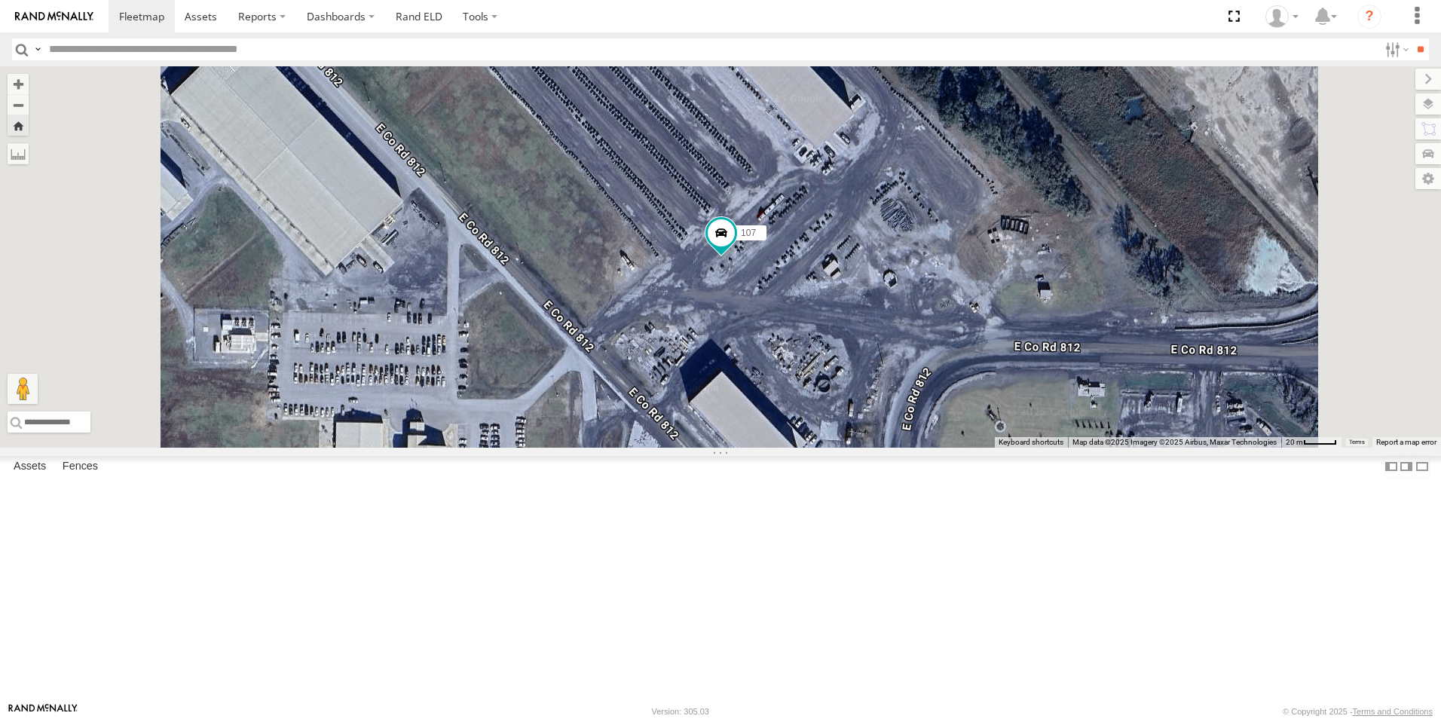
click at [0, 0] on span at bounding box center [0, 0] width 0 height 0
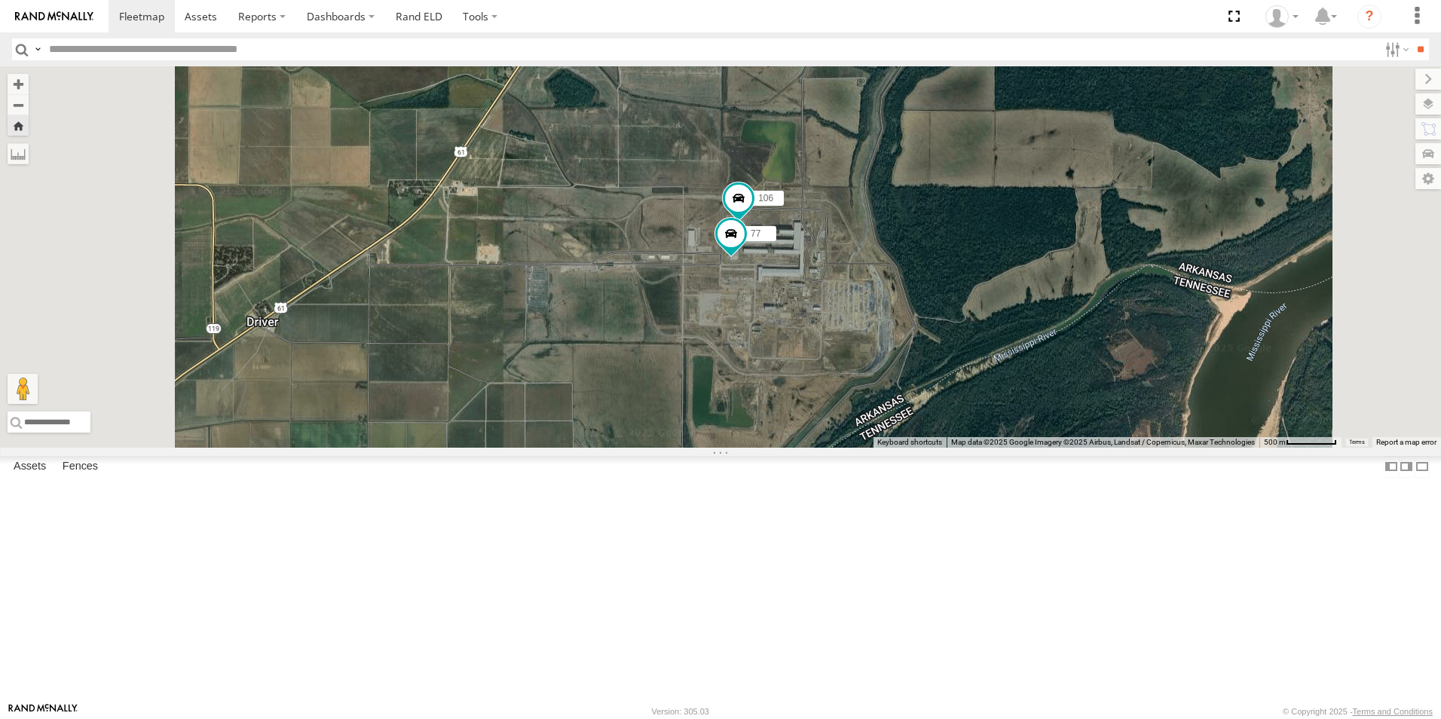
click at [0, 0] on span at bounding box center [0, 0] width 0 height 0
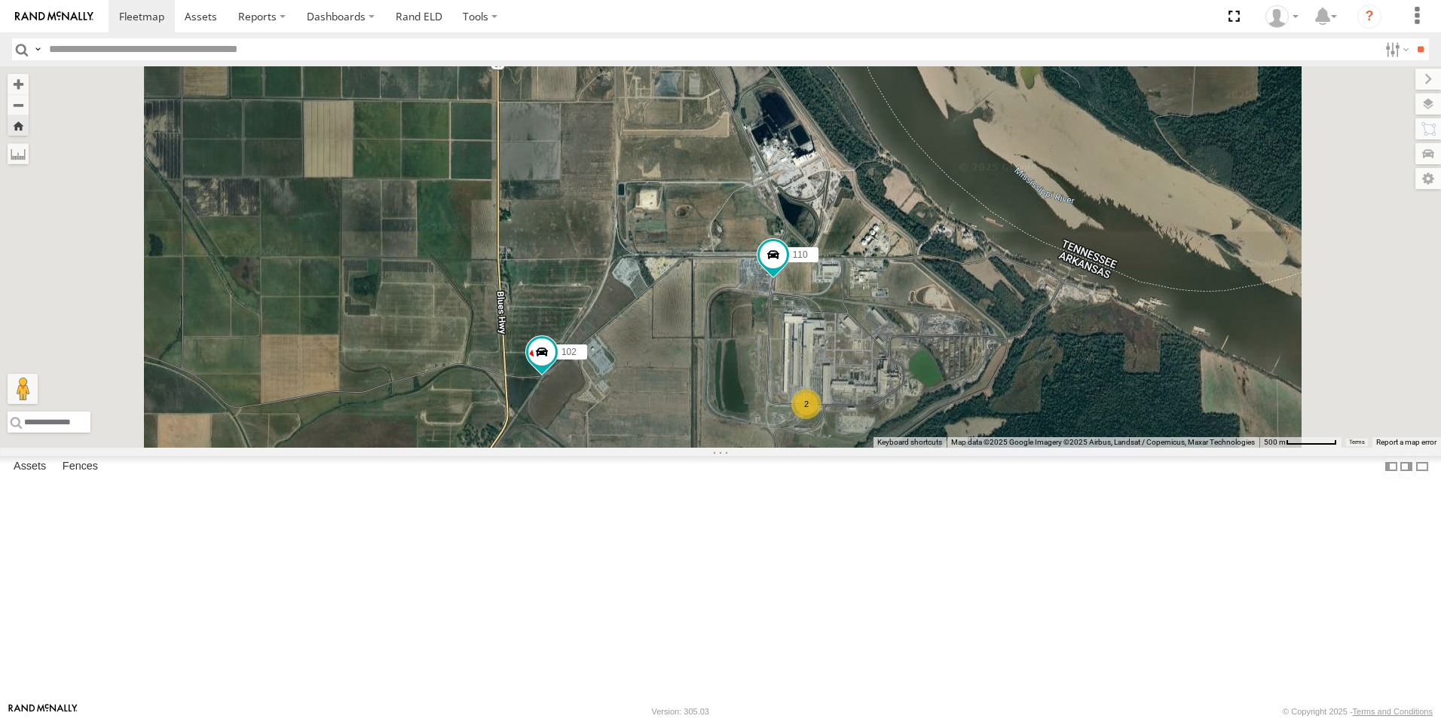
click at [0, 0] on span at bounding box center [0, 0] width 0 height 0
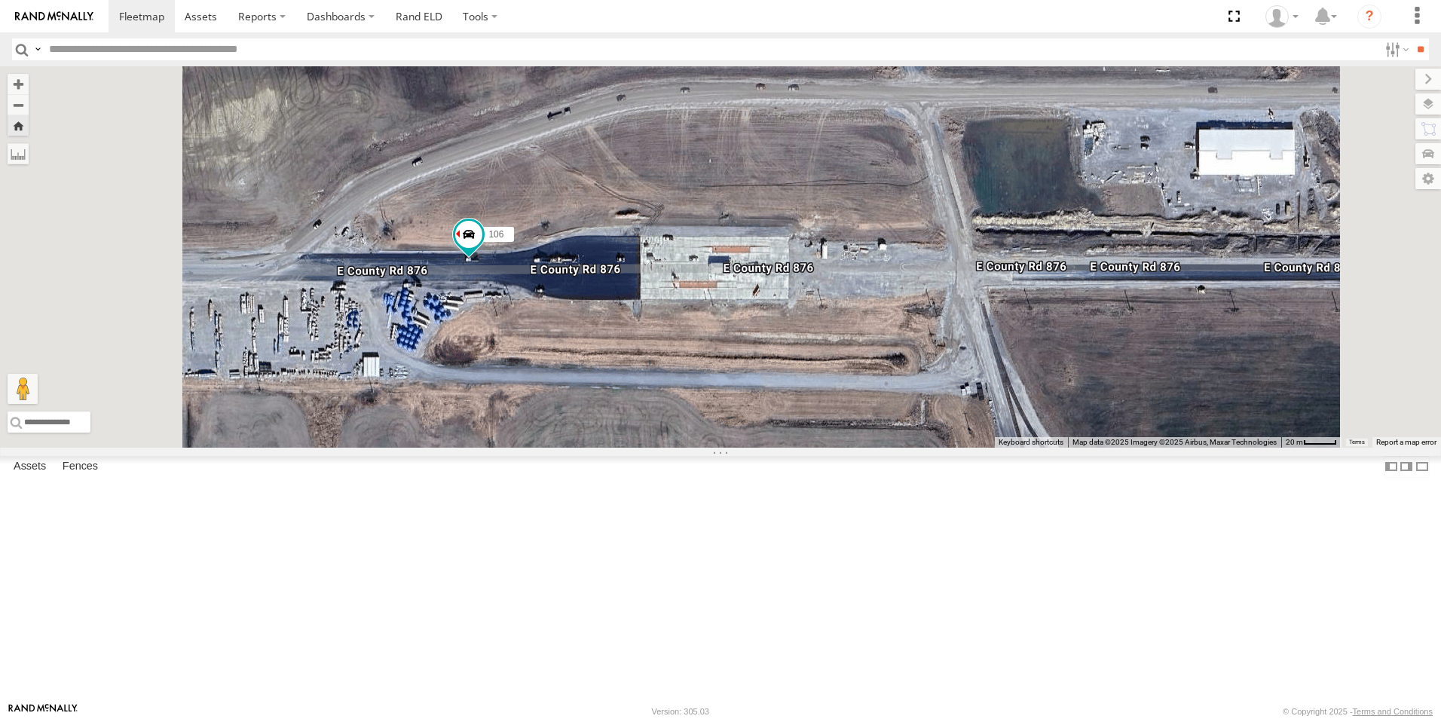
click at [0, 0] on span at bounding box center [0, 0] width 0 height 0
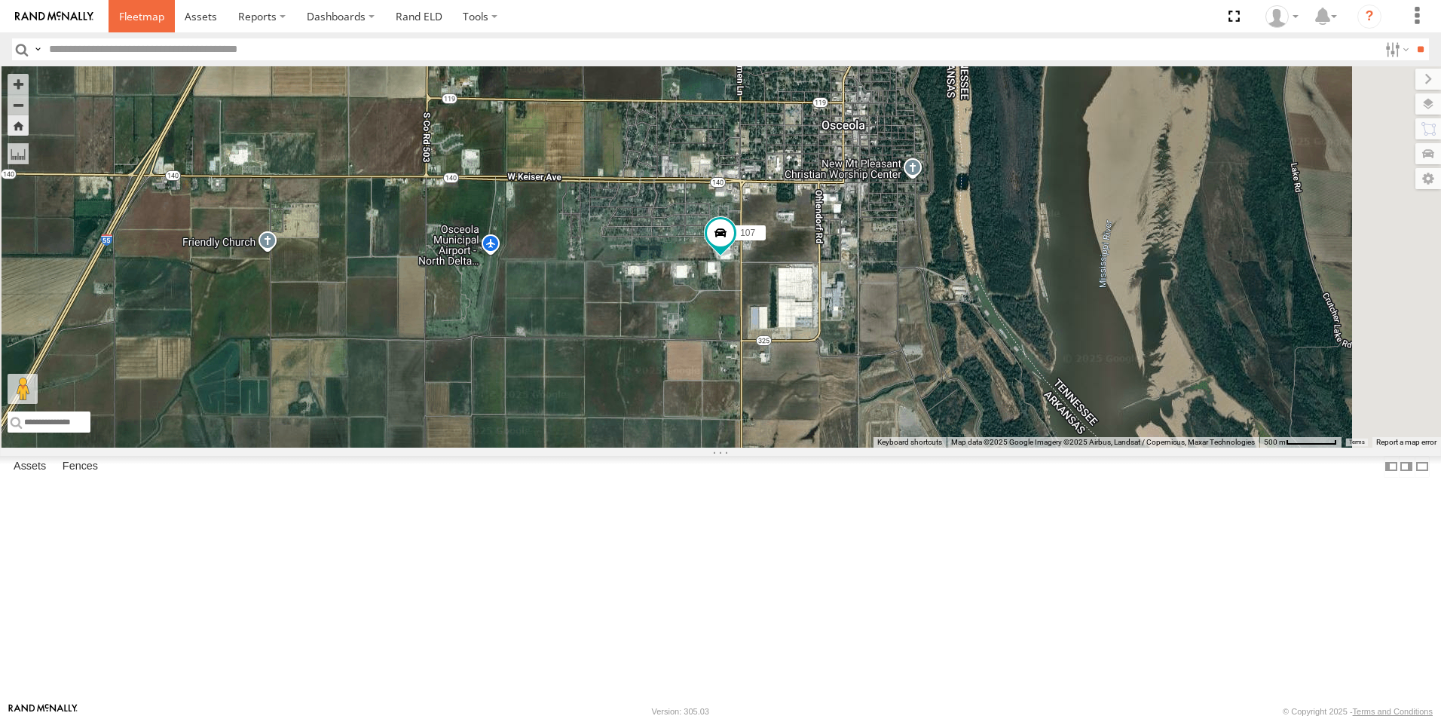
click at [125, 22] on span at bounding box center [141, 16] width 45 height 14
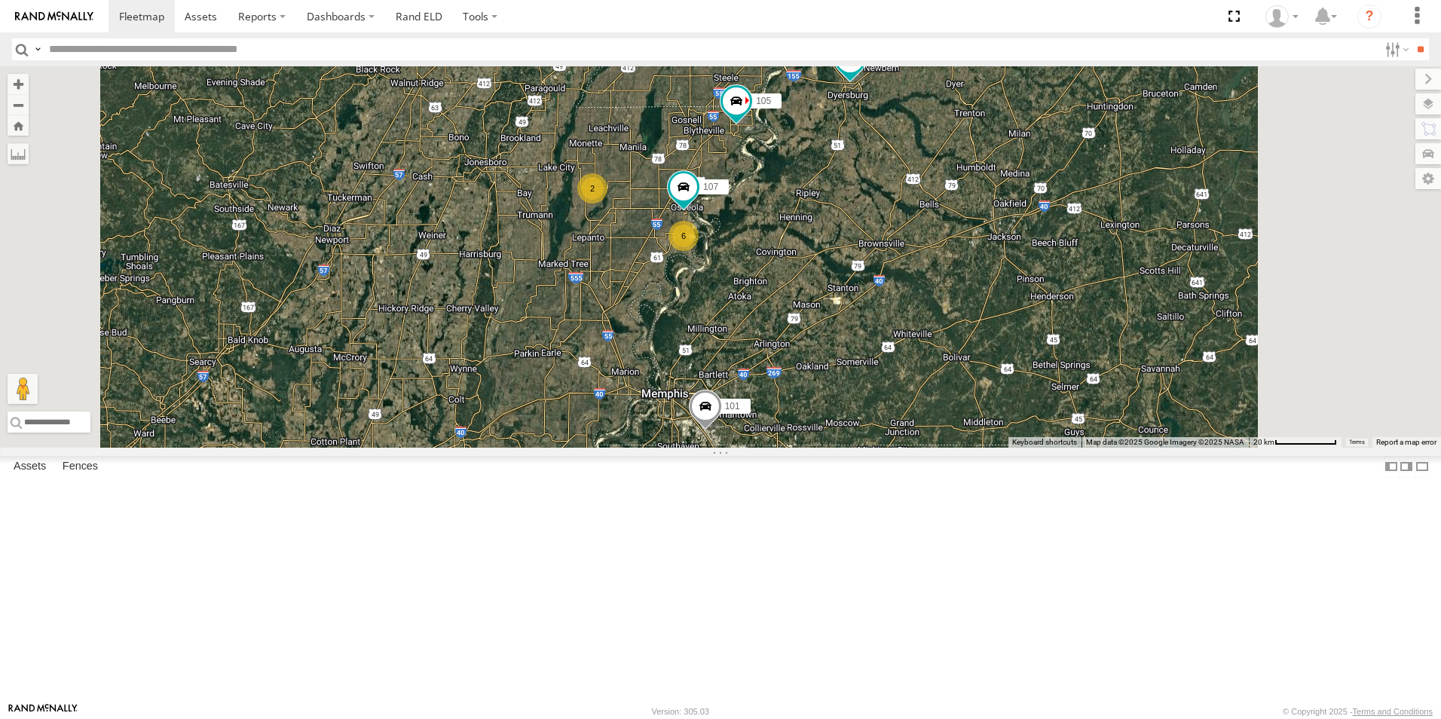
click at [0, 0] on span at bounding box center [0, 0] width 0 height 0
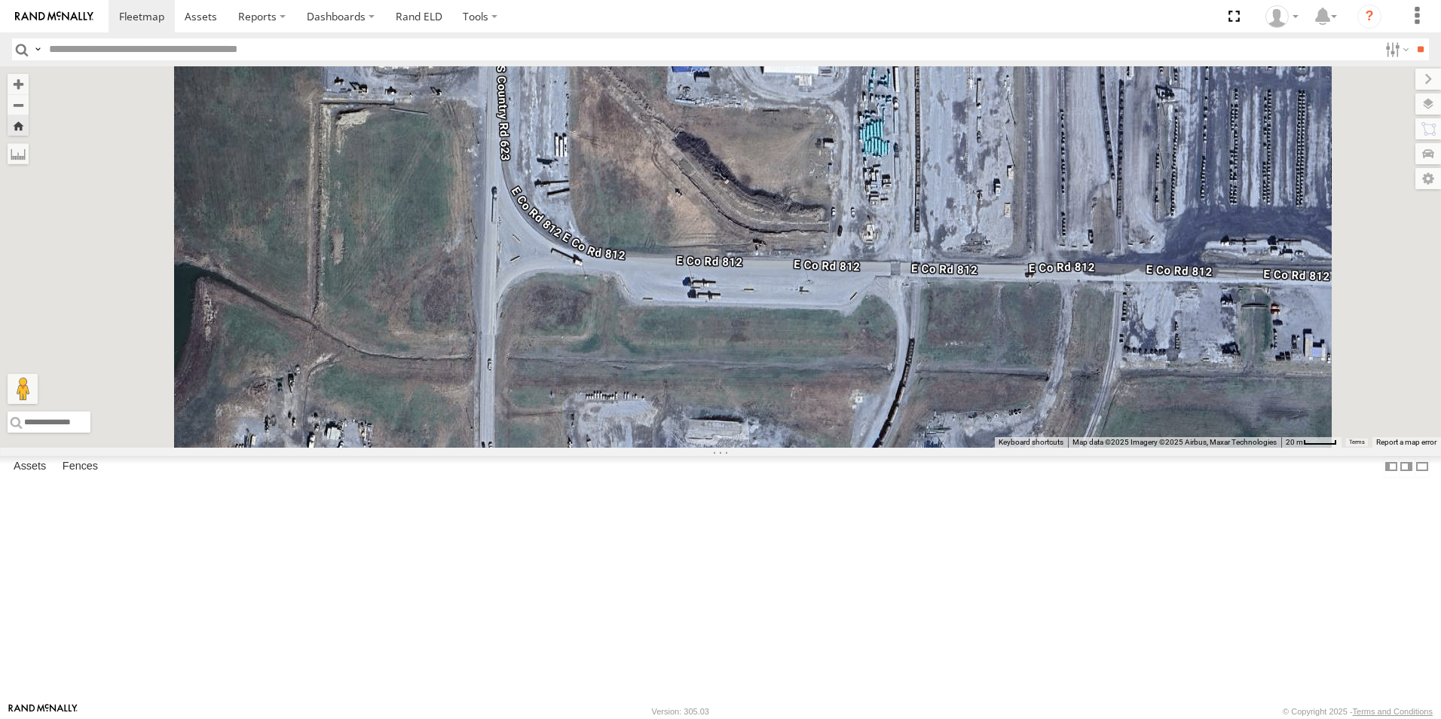
click at [0, 0] on span at bounding box center [0, 0] width 0 height 0
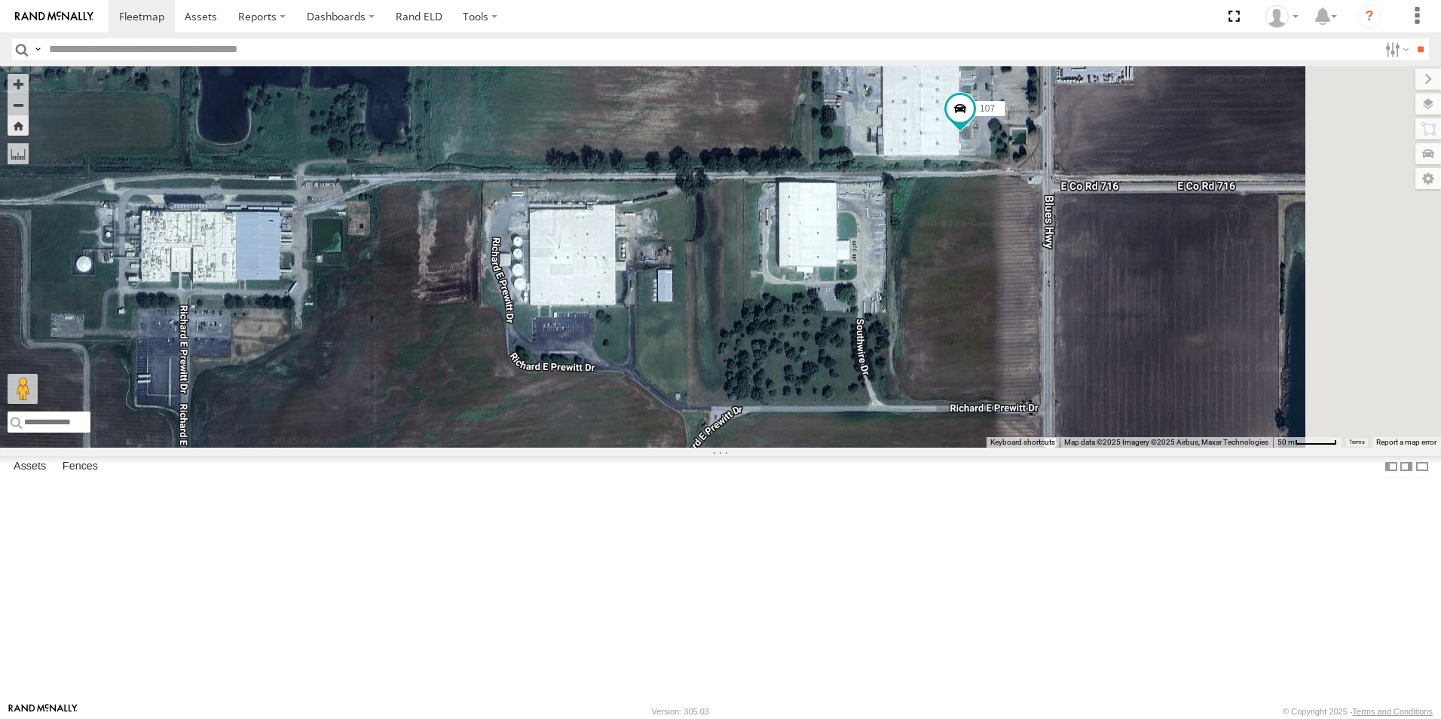
drag, startPoint x: 884, startPoint y: 406, endPoint x: 612, endPoint y: 411, distance: 272.1
click at [616, 413] on div "107 102" at bounding box center [720, 256] width 1441 height 381
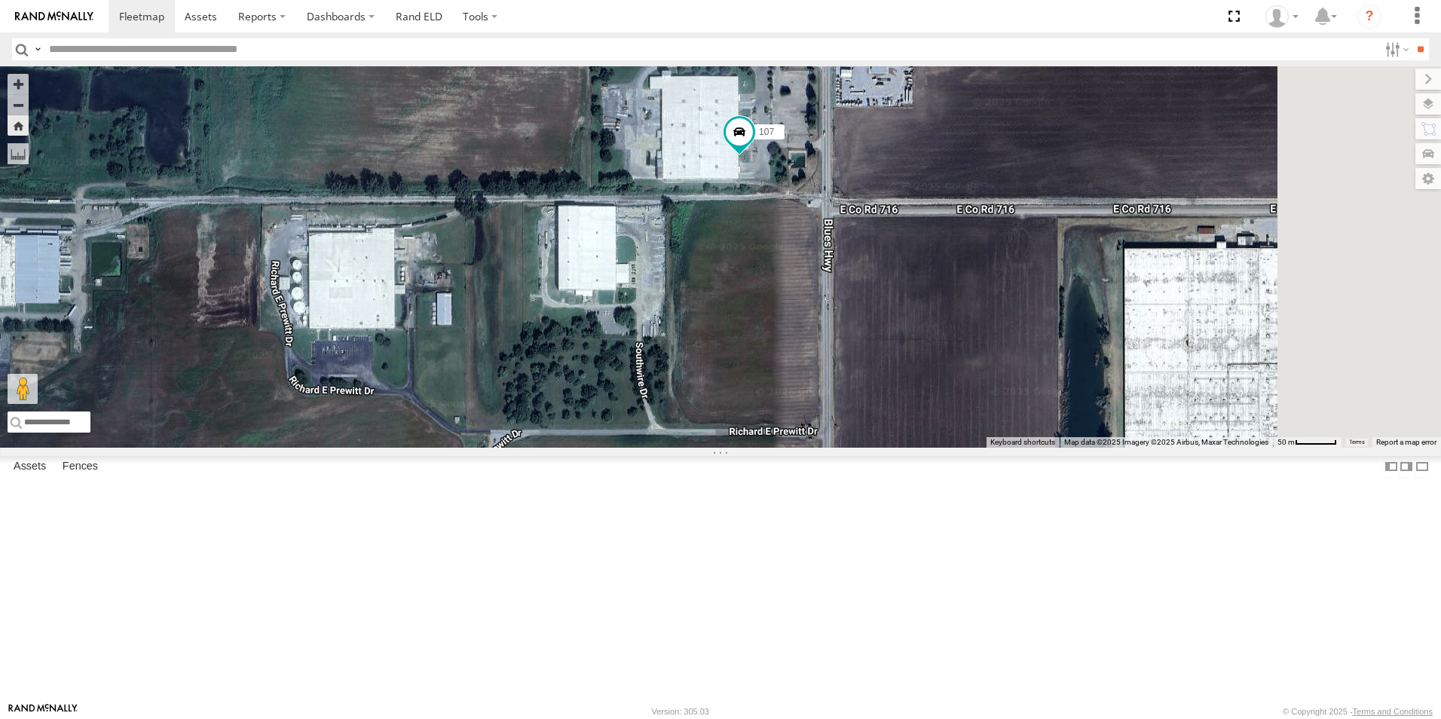
drag, startPoint x: 867, startPoint y: 406, endPoint x: 776, endPoint y: 436, distance: 96.0
click at [780, 437] on div "107 102" at bounding box center [720, 256] width 1441 height 381
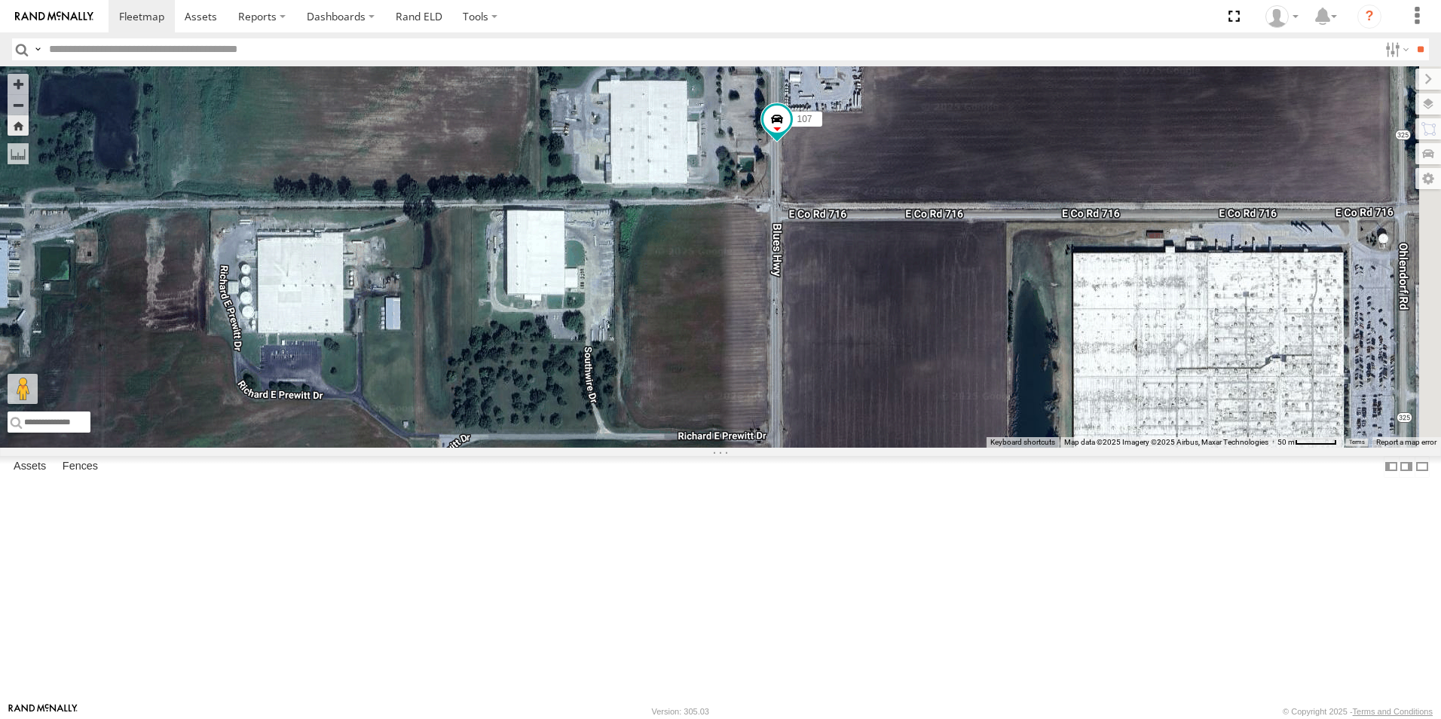
click at [0, 0] on span at bounding box center [0, 0] width 0 height 0
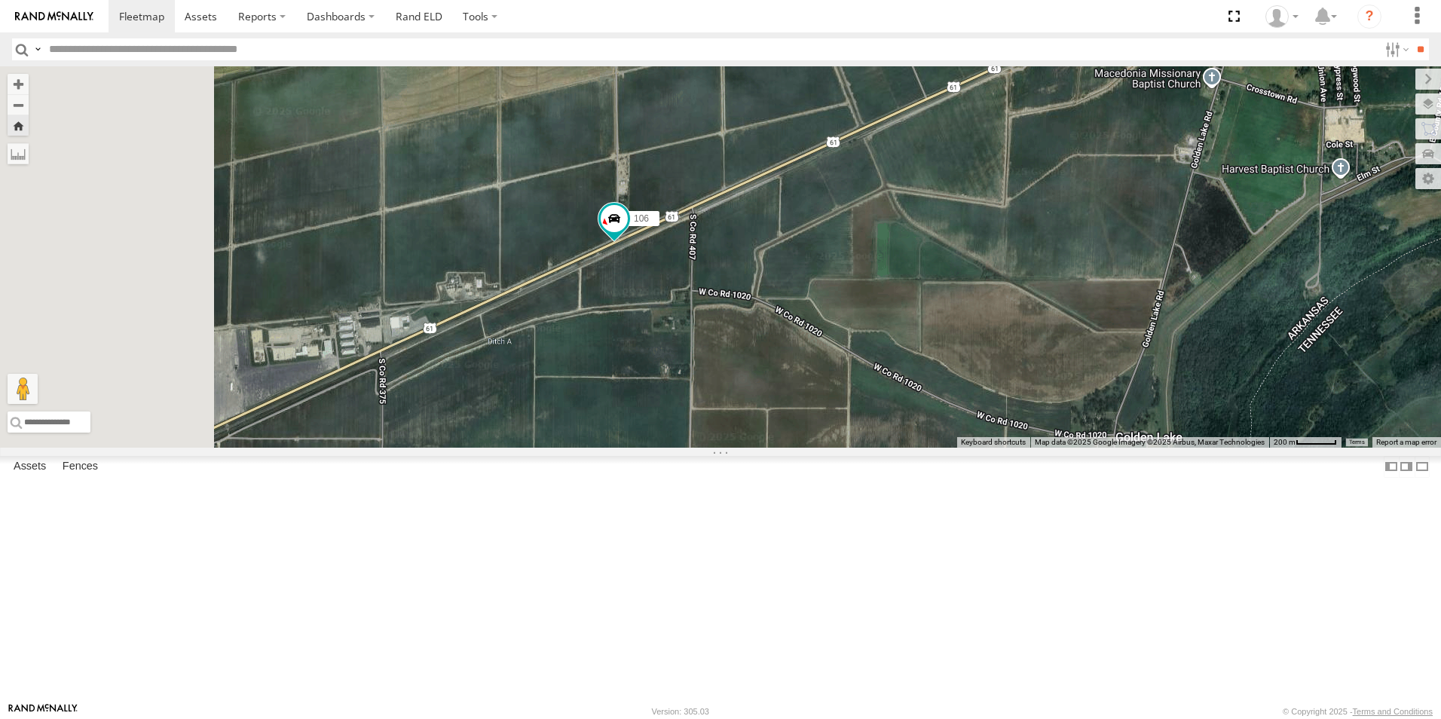
drag, startPoint x: 512, startPoint y: 515, endPoint x: 737, endPoint y: 382, distance: 261.8
click at [735, 383] on div "106" at bounding box center [720, 256] width 1441 height 381
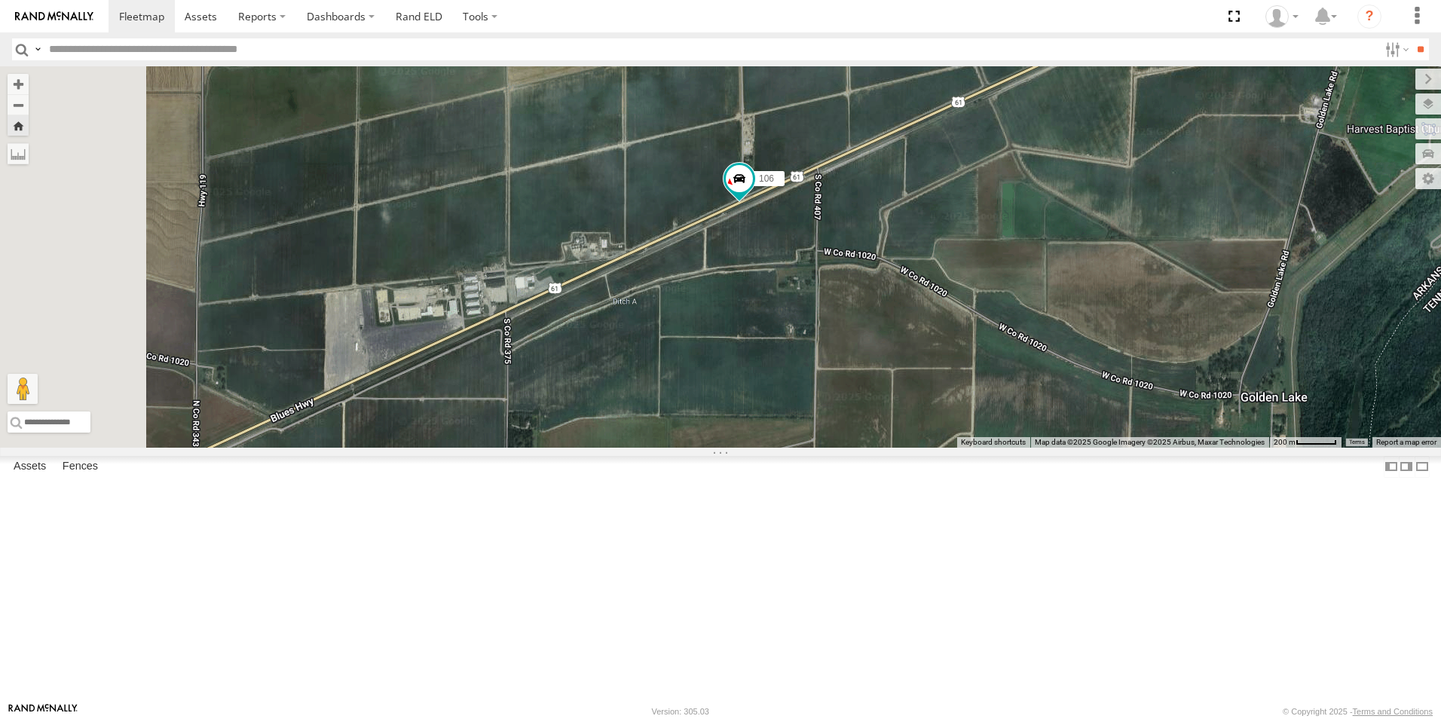
drag, startPoint x: 704, startPoint y: 450, endPoint x: 764, endPoint y: 436, distance: 62.0
click at [764, 436] on div "106" at bounding box center [720, 256] width 1441 height 381
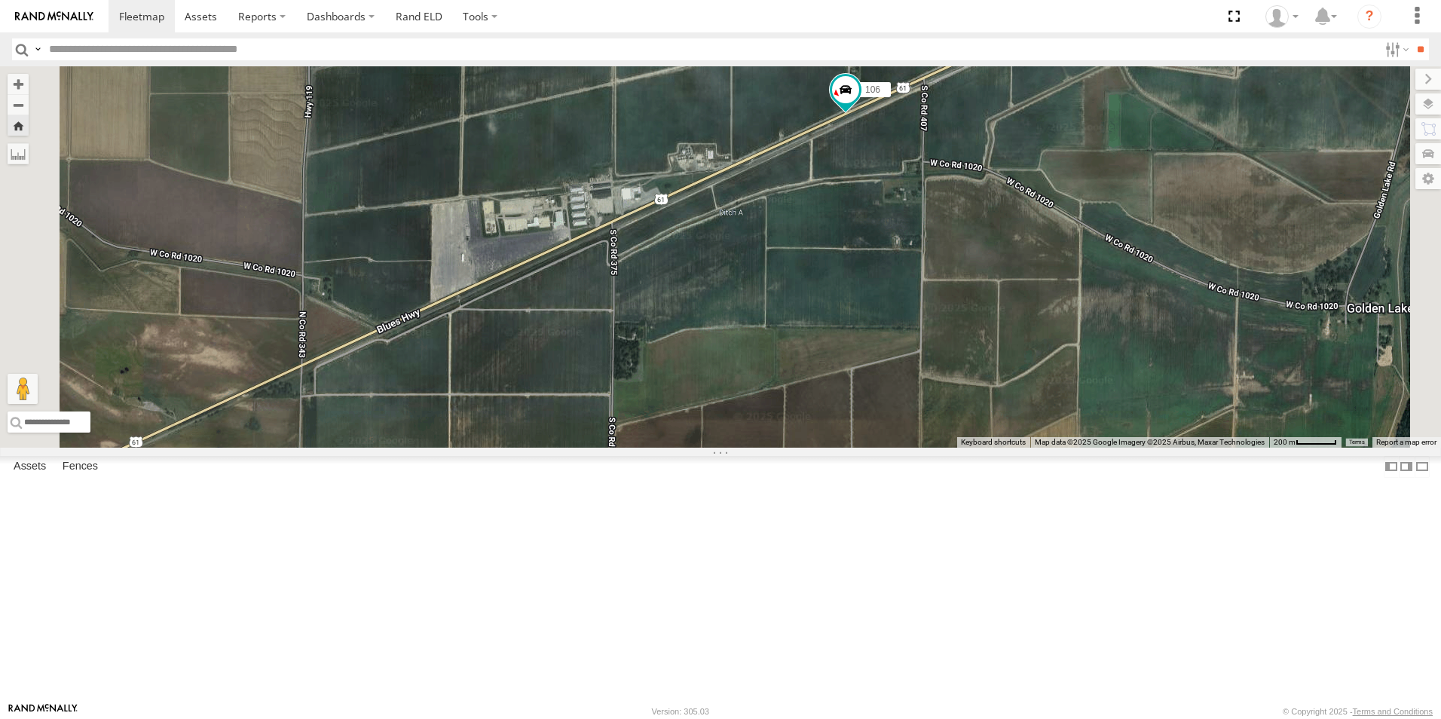
click at [0, 0] on span at bounding box center [0, 0] width 0 height 0
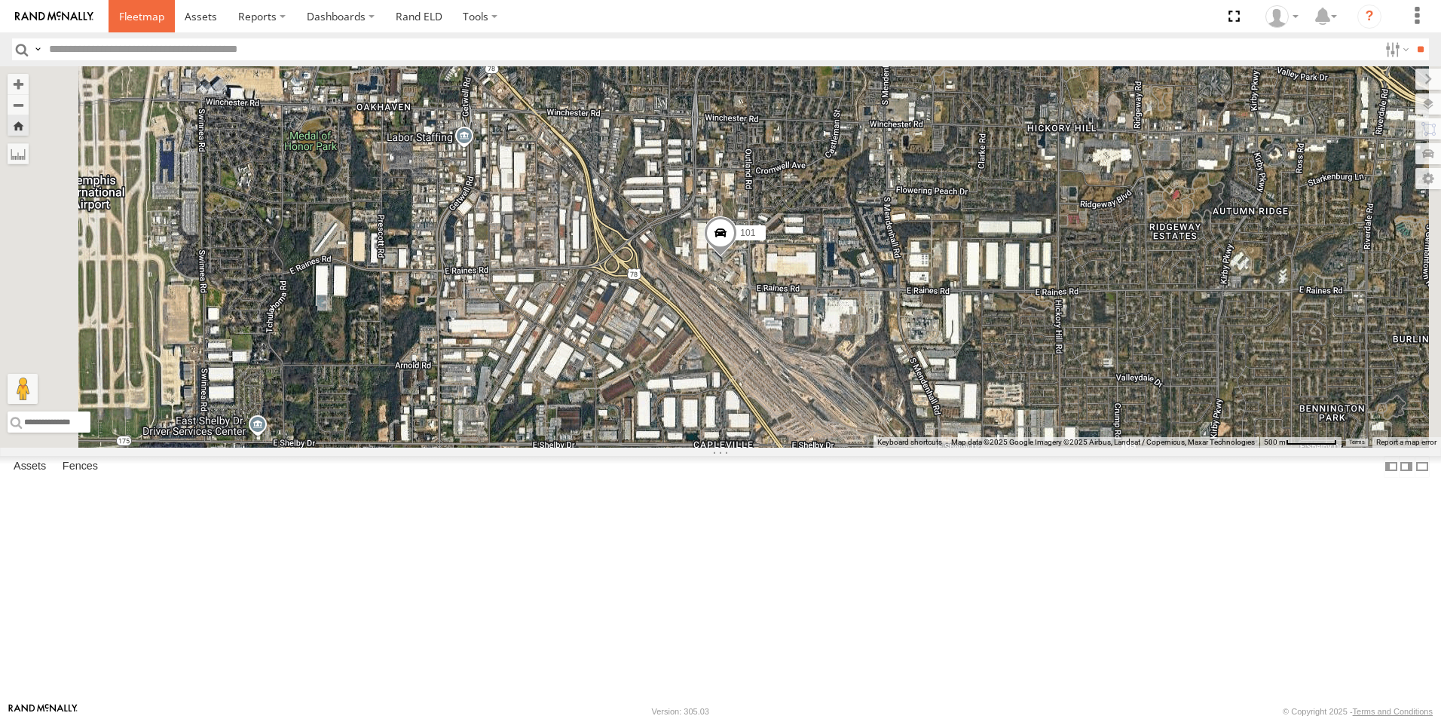
click at [136, 18] on span at bounding box center [141, 16] width 45 height 14
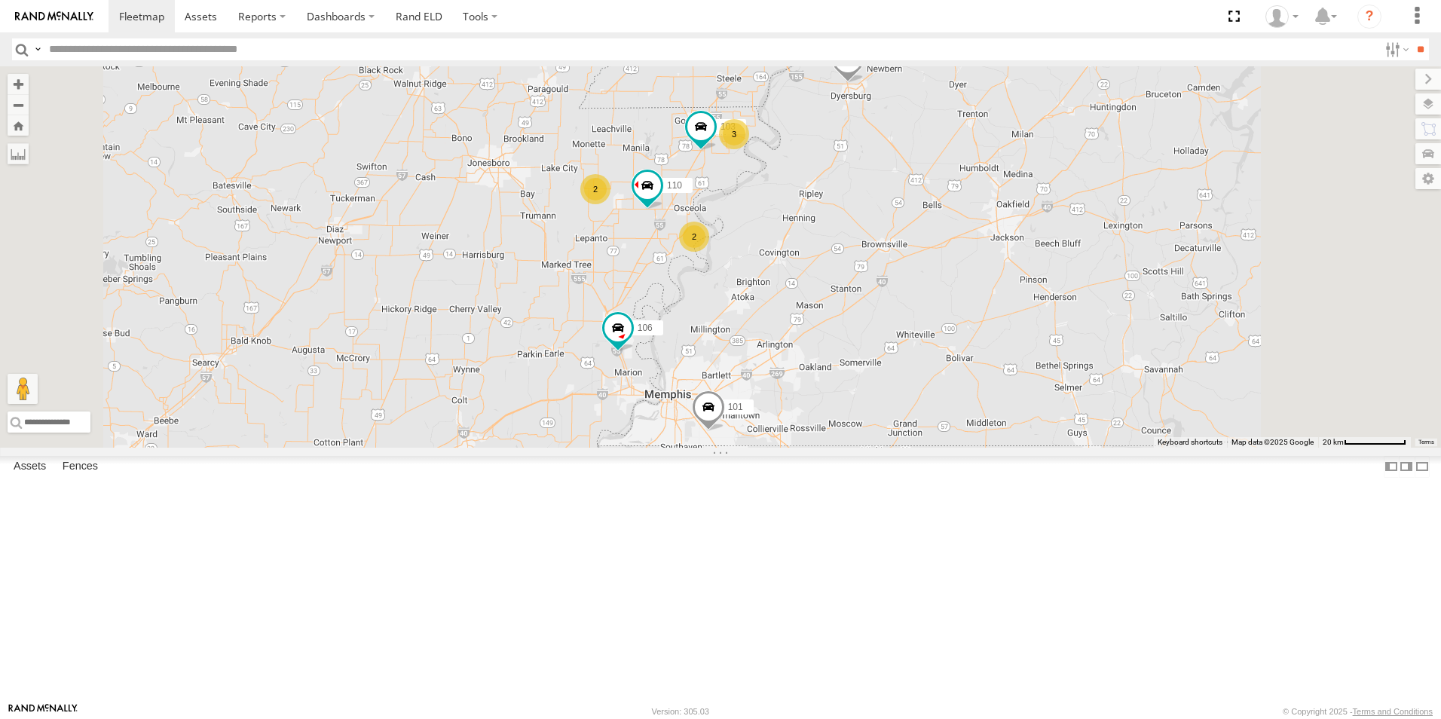
click at [0, 0] on span at bounding box center [0, 0] width 0 height 0
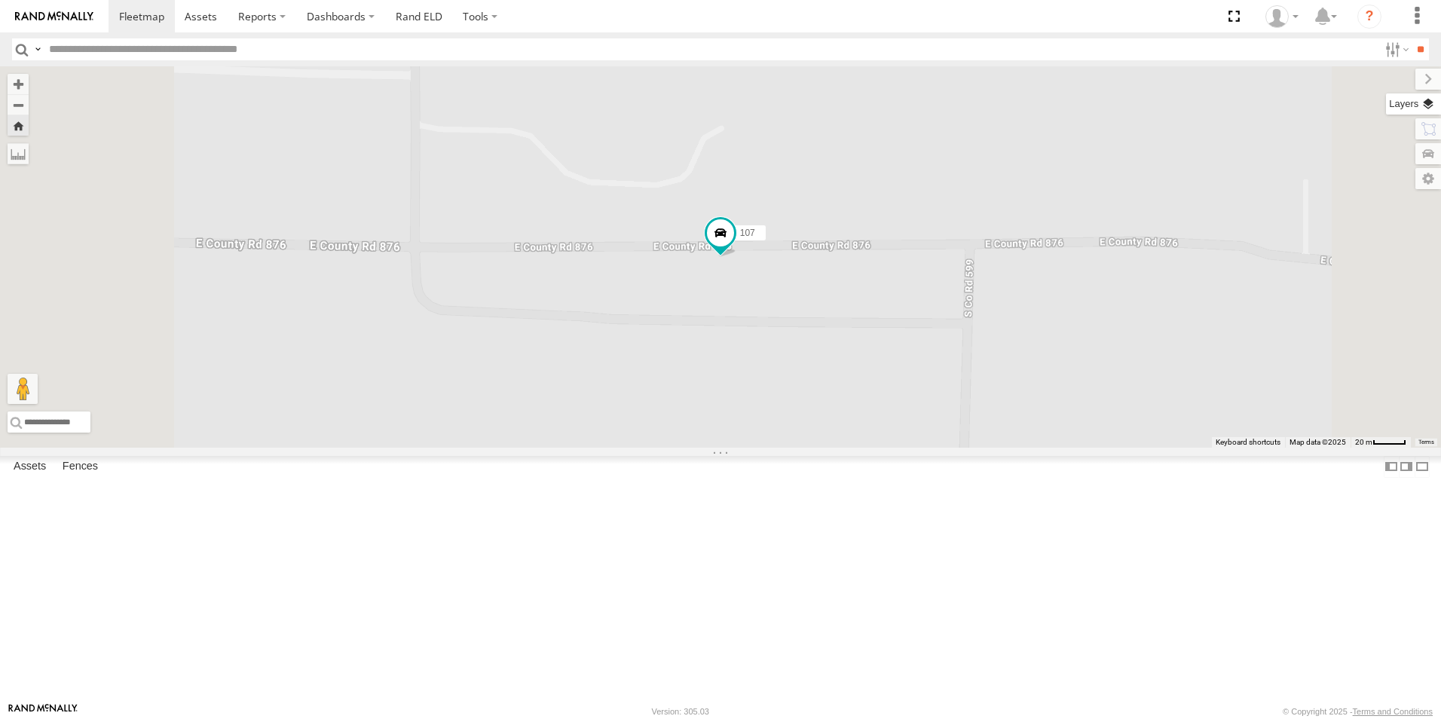
click at [1424, 103] on label at bounding box center [1413, 103] width 55 height 21
click at [0, 0] on span "Basemaps" at bounding box center [0, 0] width 0 height 0
click at [0, 0] on span "Satellite + Roadmap" at bounding box center [0, 0] width 0 height 0
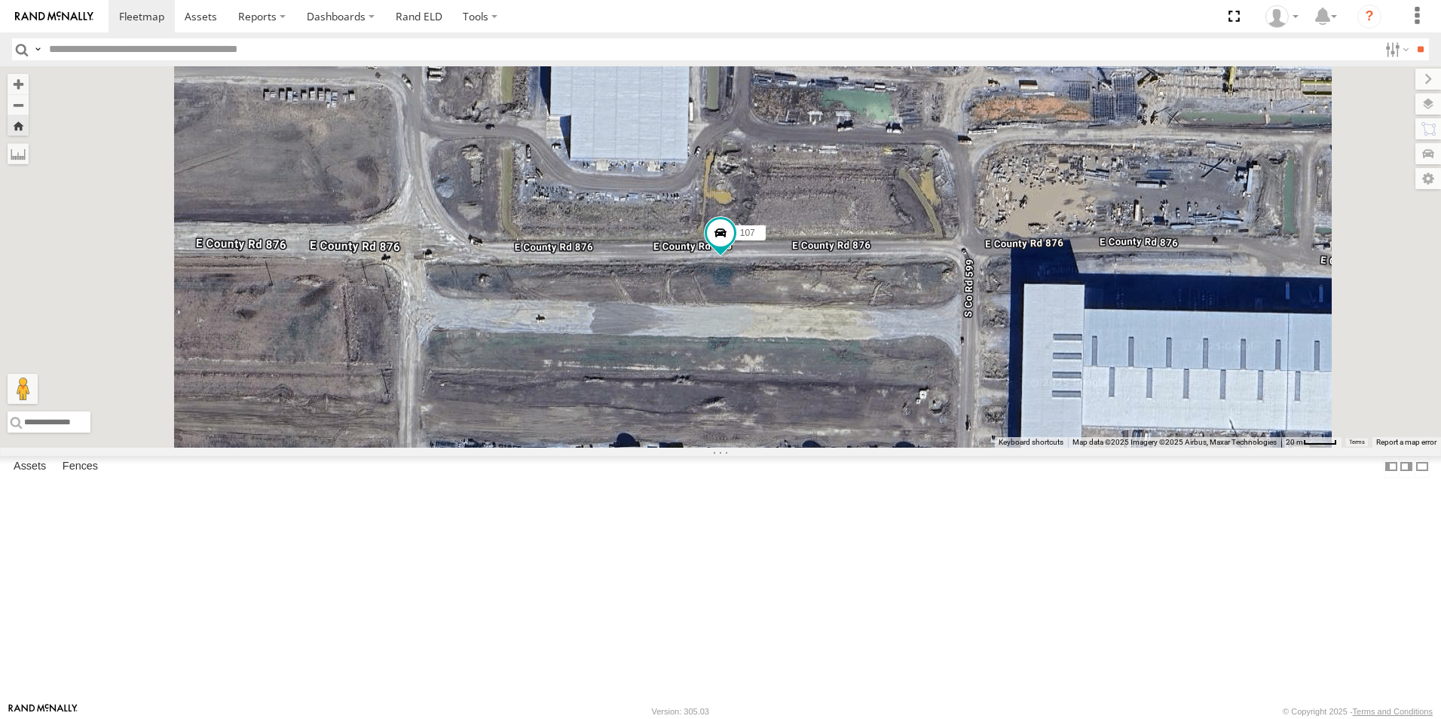
click at [0, 0] on link at bounding box center [0, 0] width 0 height 0
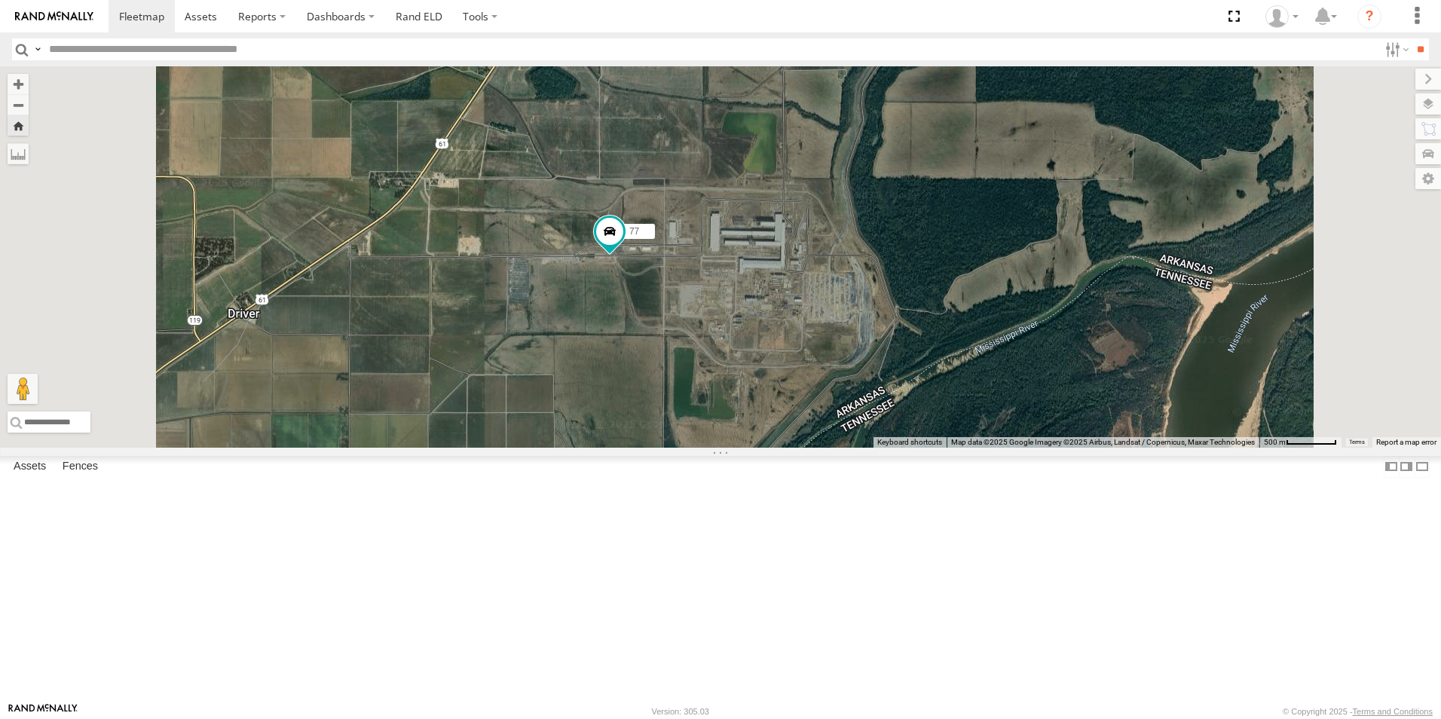
click at [0, 0] on span at bounding box center [0, 0] width 0 height 0
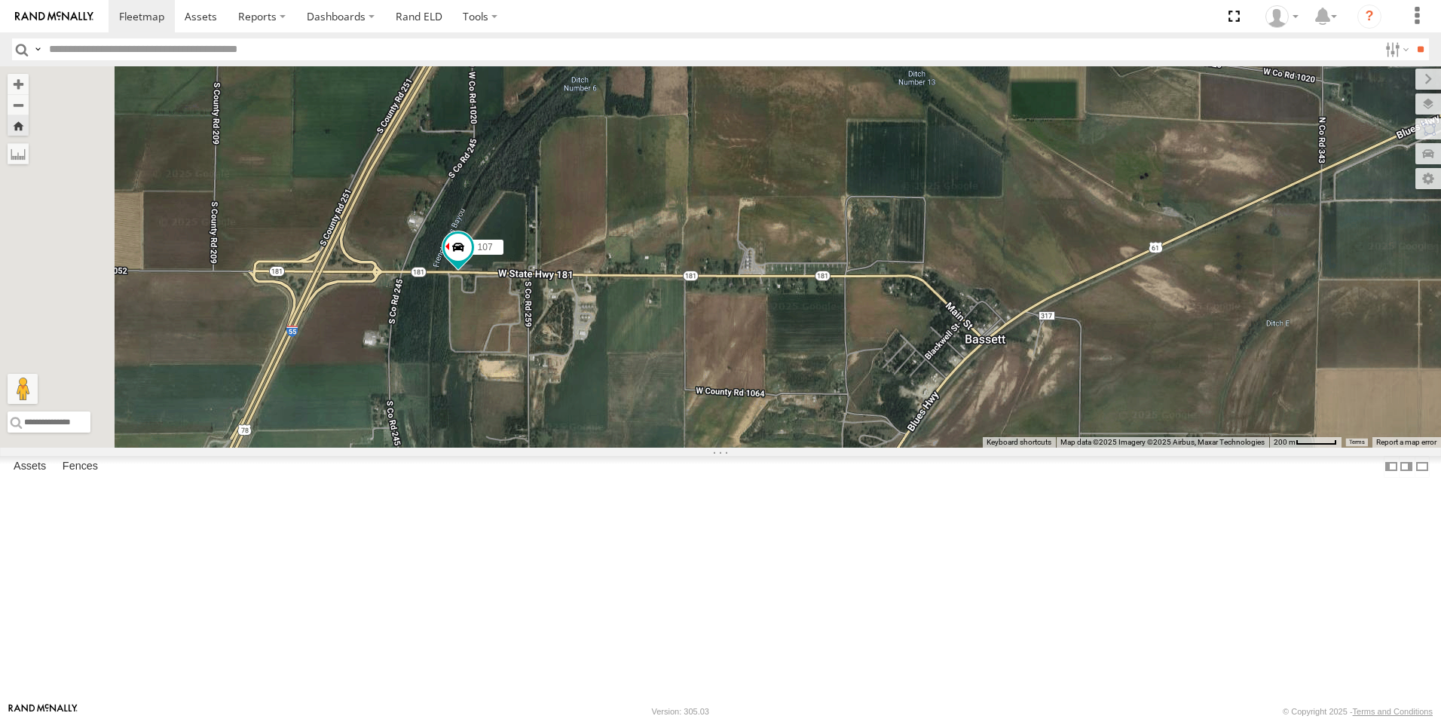
drag, startPoint x: 502, startPoint y: 338, endPoint x: 734, endPoint y: 328, distance: 232.3
click at [732, 329] on div "107" at bounding box center [720, 256] width 1441 height 381
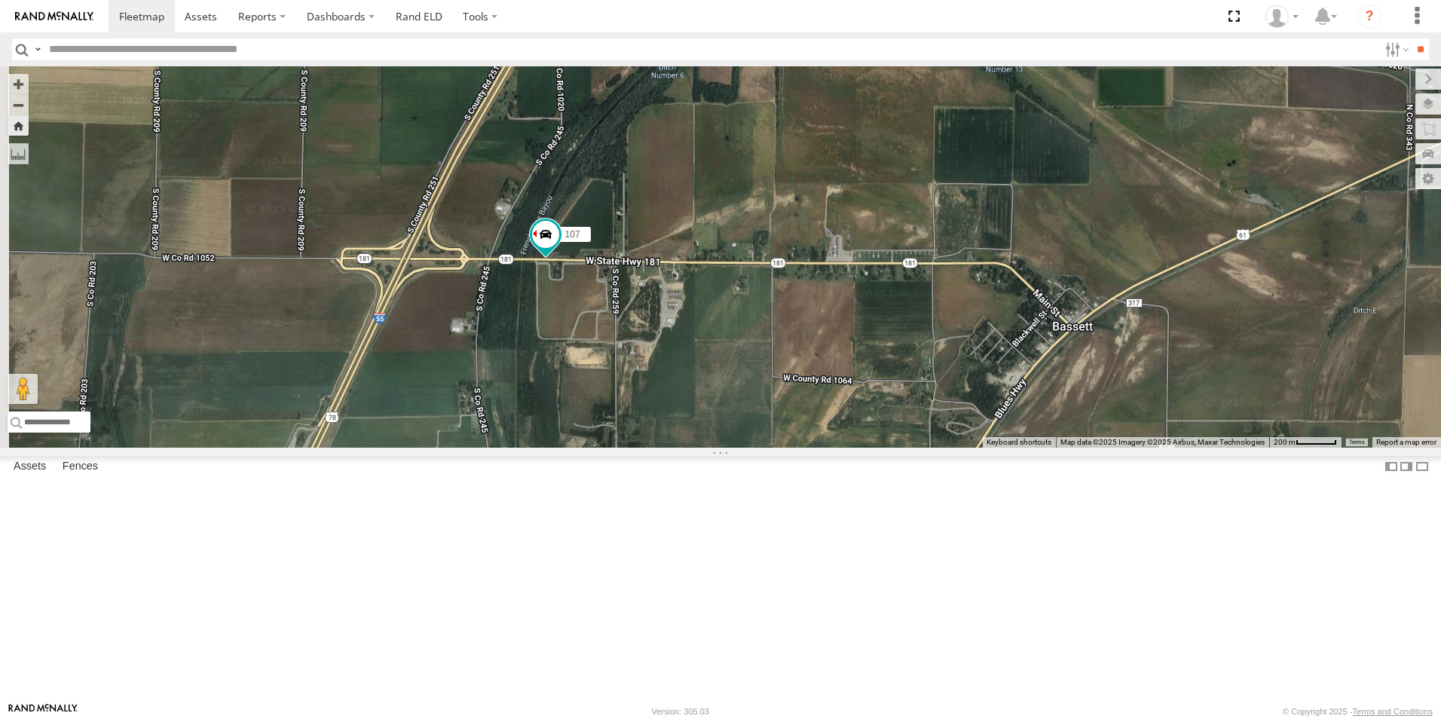
click at [0, 0] on span at bounding box center [0, 0] width 0 height 0
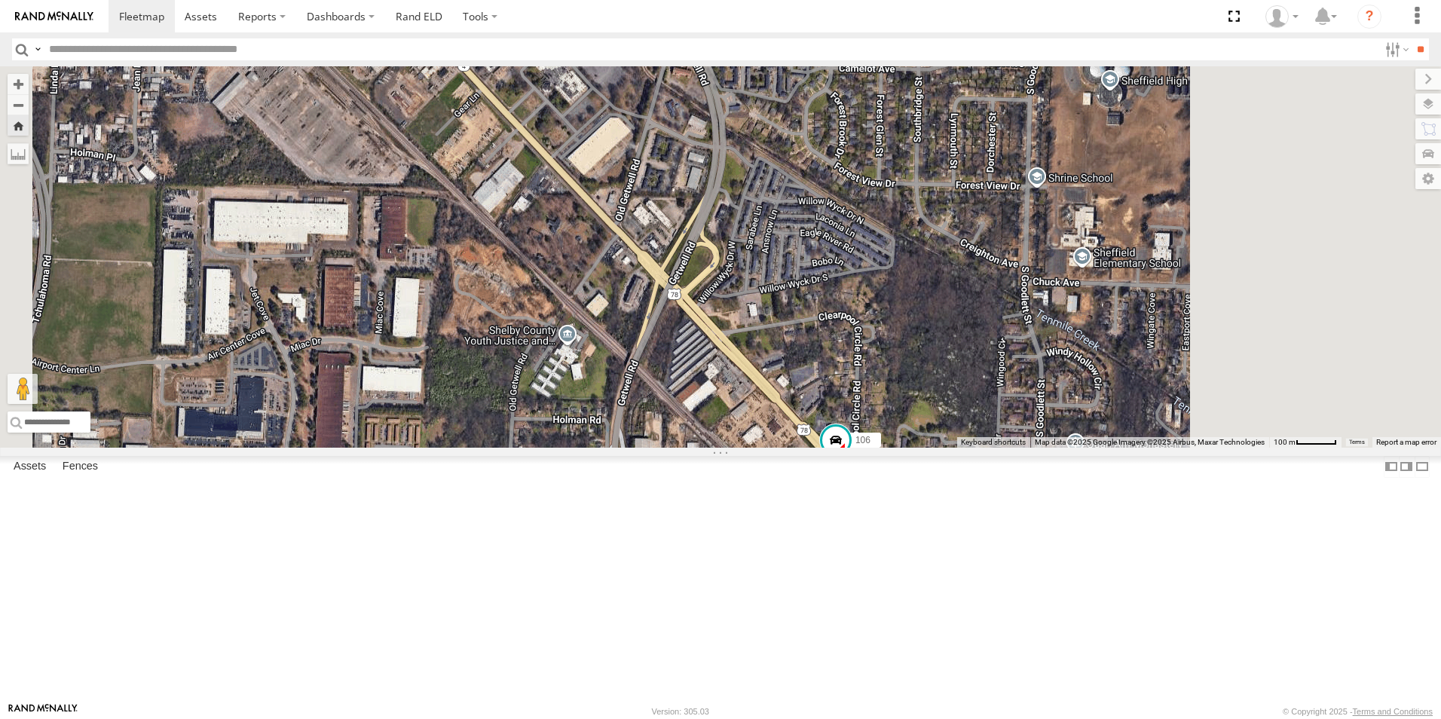
drag, startPoint x: 852, startPoint y: 406, endPoint x: 737, endPoint y: 347, distance: 128.7
click at [738, 348] on div "106" at bounding box center [720, 256] width 1441 height 381
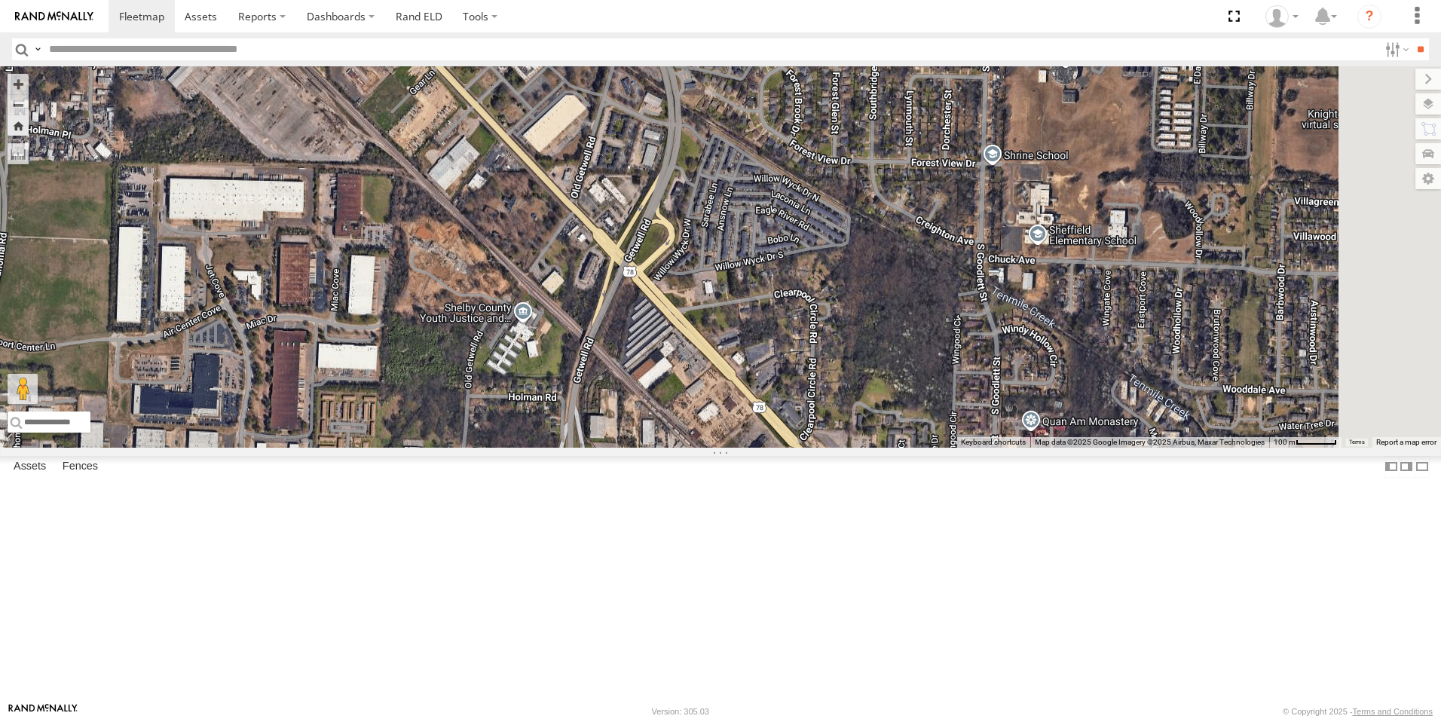
click at [0, 0] on span at bounding box center [0, 0] width 0 height 0
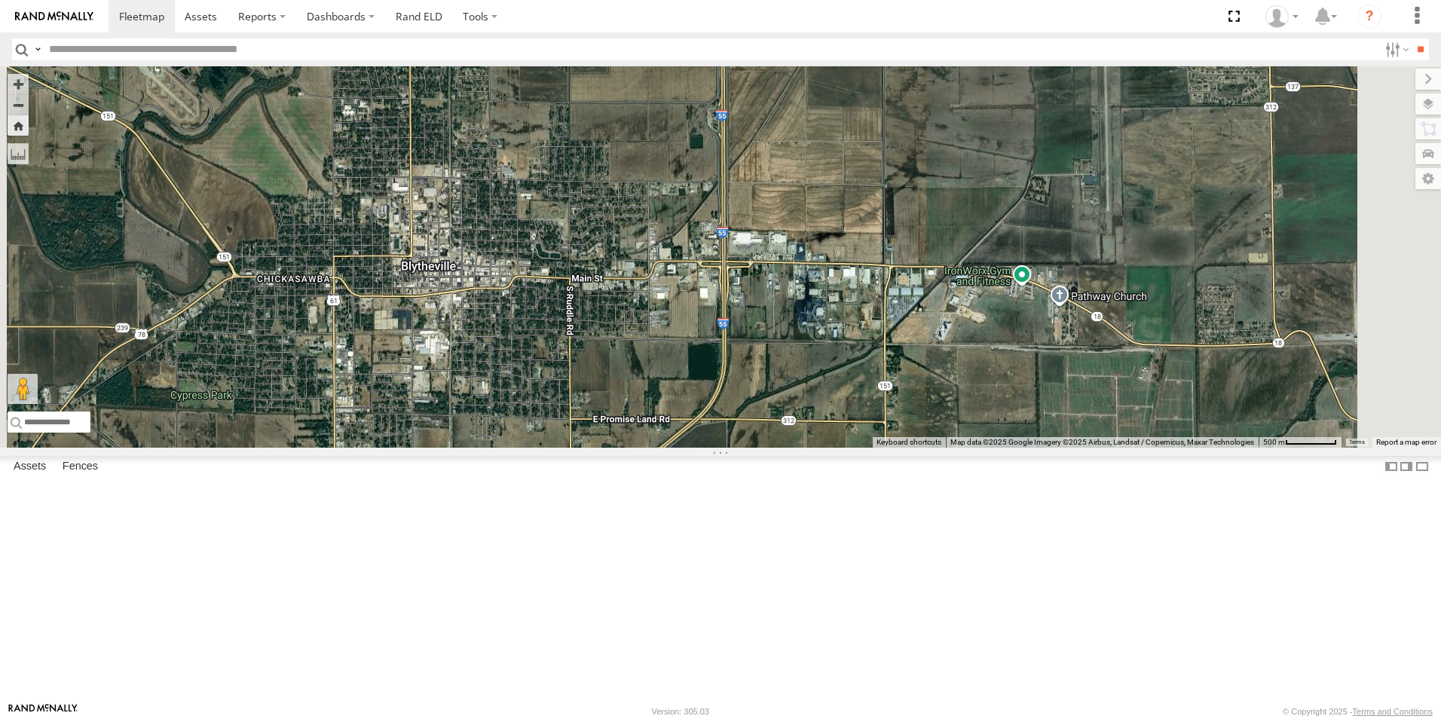
click at [0, 0] on span at bounding box center [0, 0] width 0 height 0
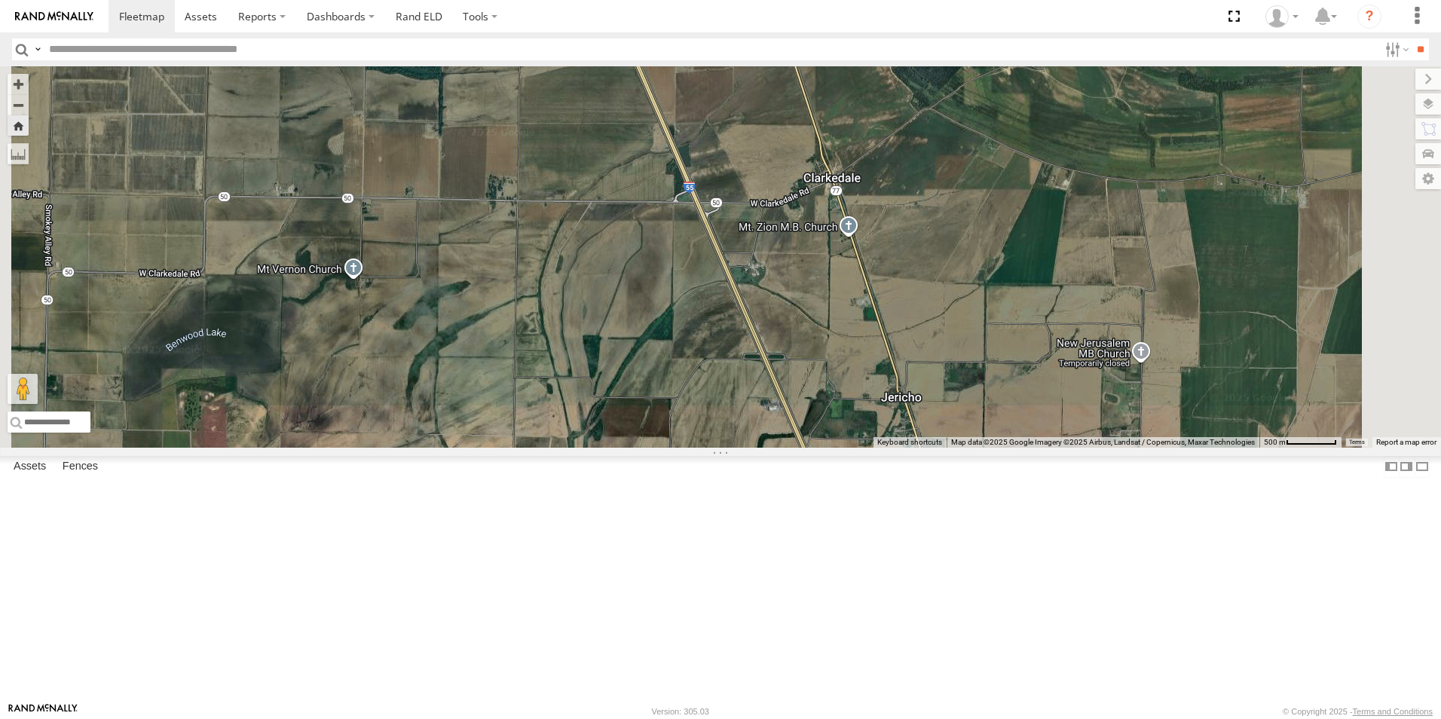
click at [0, 0] on span at bounding box center [0, 0] width 0 height 0
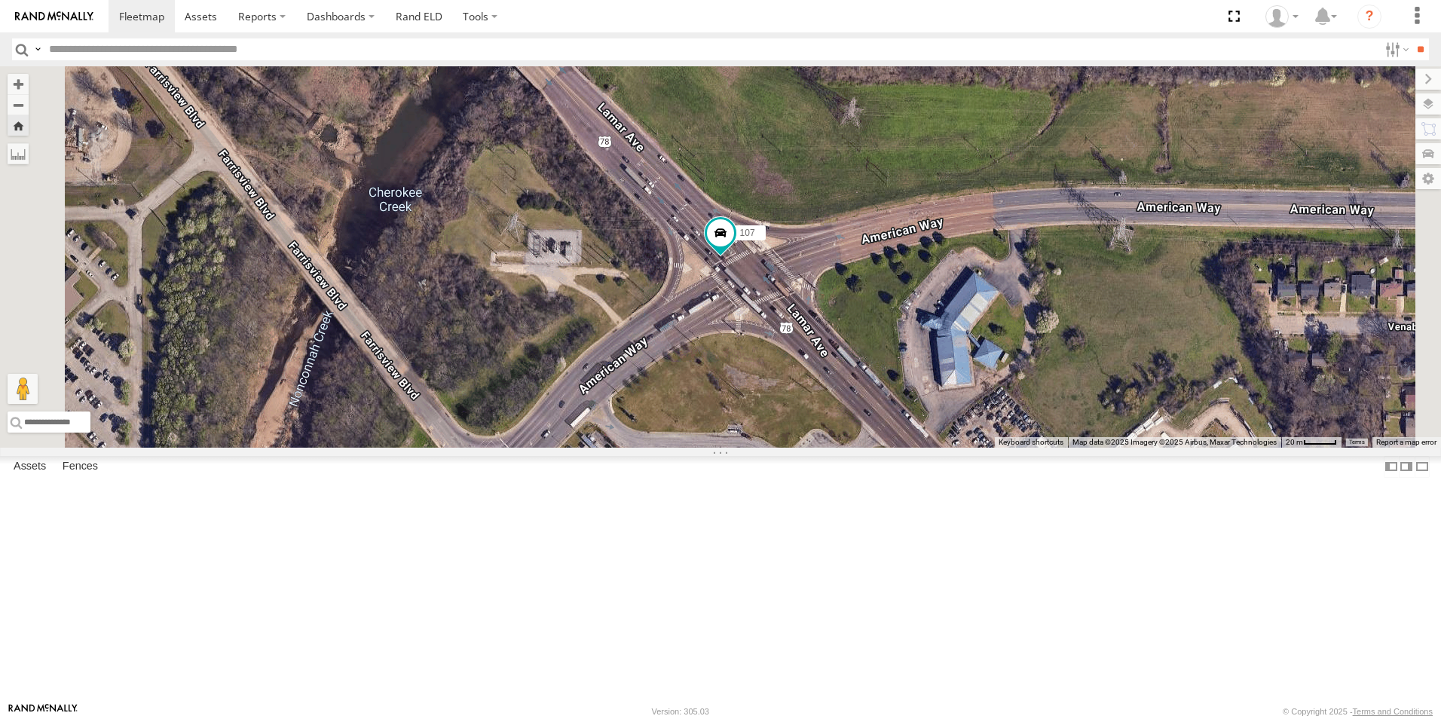
click at [0, 0] on span at bounding box center [0, 0] width 0 height 0
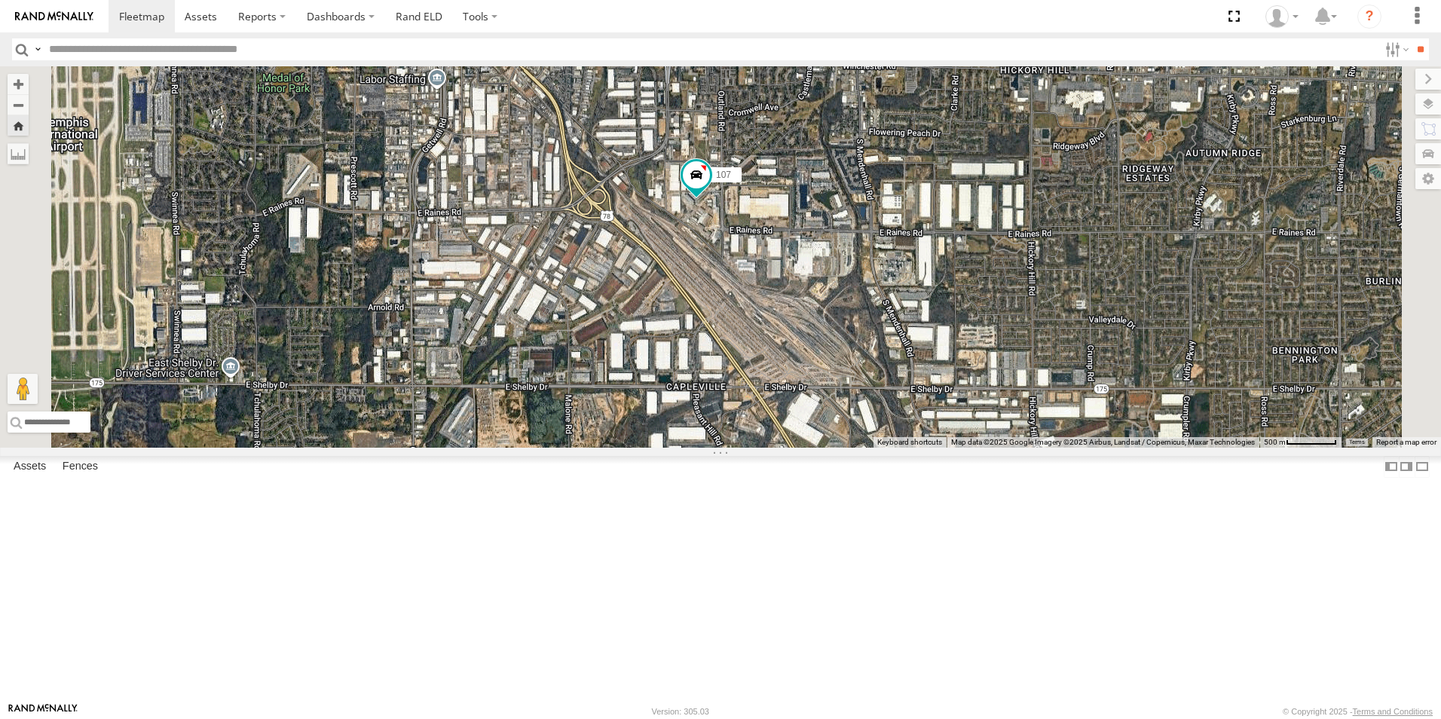
click at [0, 0] on span at bounding box center [0, 0] width 0 height 0
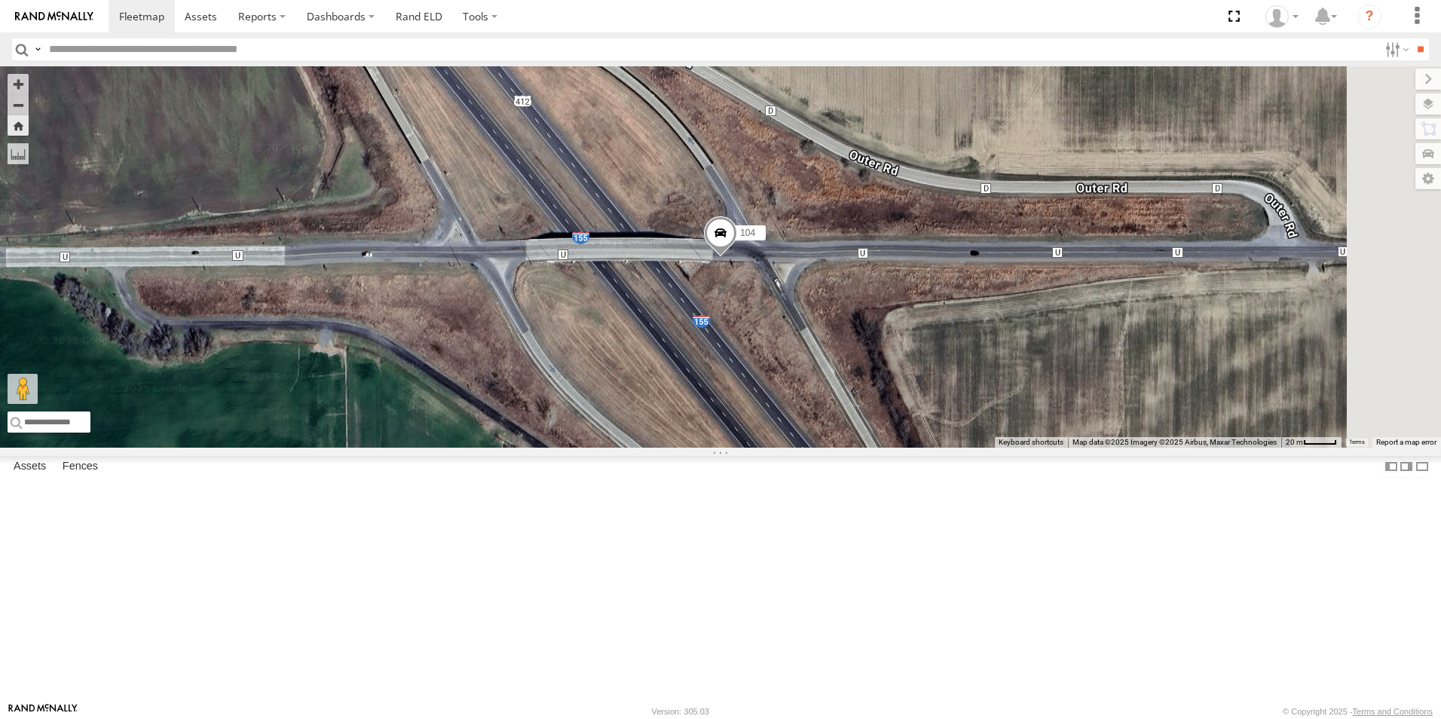
click at [0, 0] on link at bounding box center [0, 0] width 0 height 0
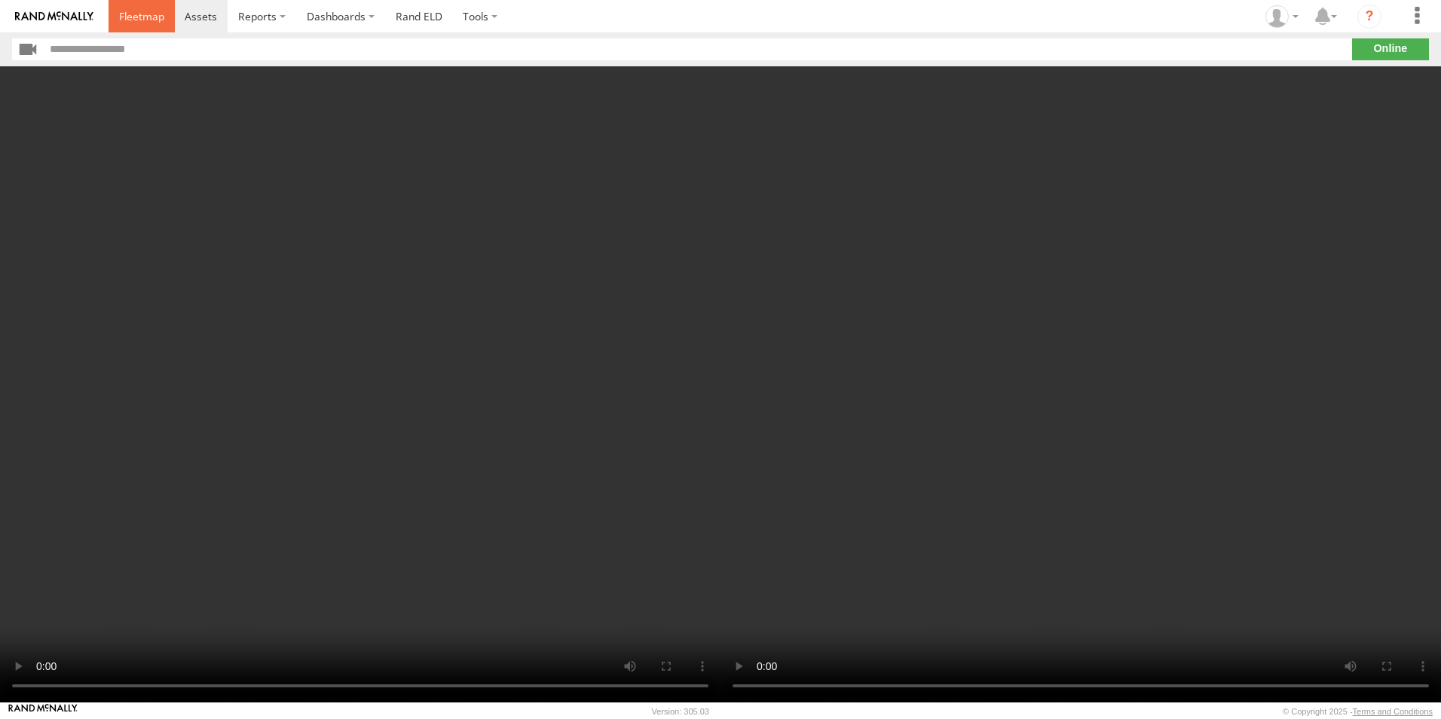
click at [161, 21] on span at bounding box center [141, 16] width 45 height 14
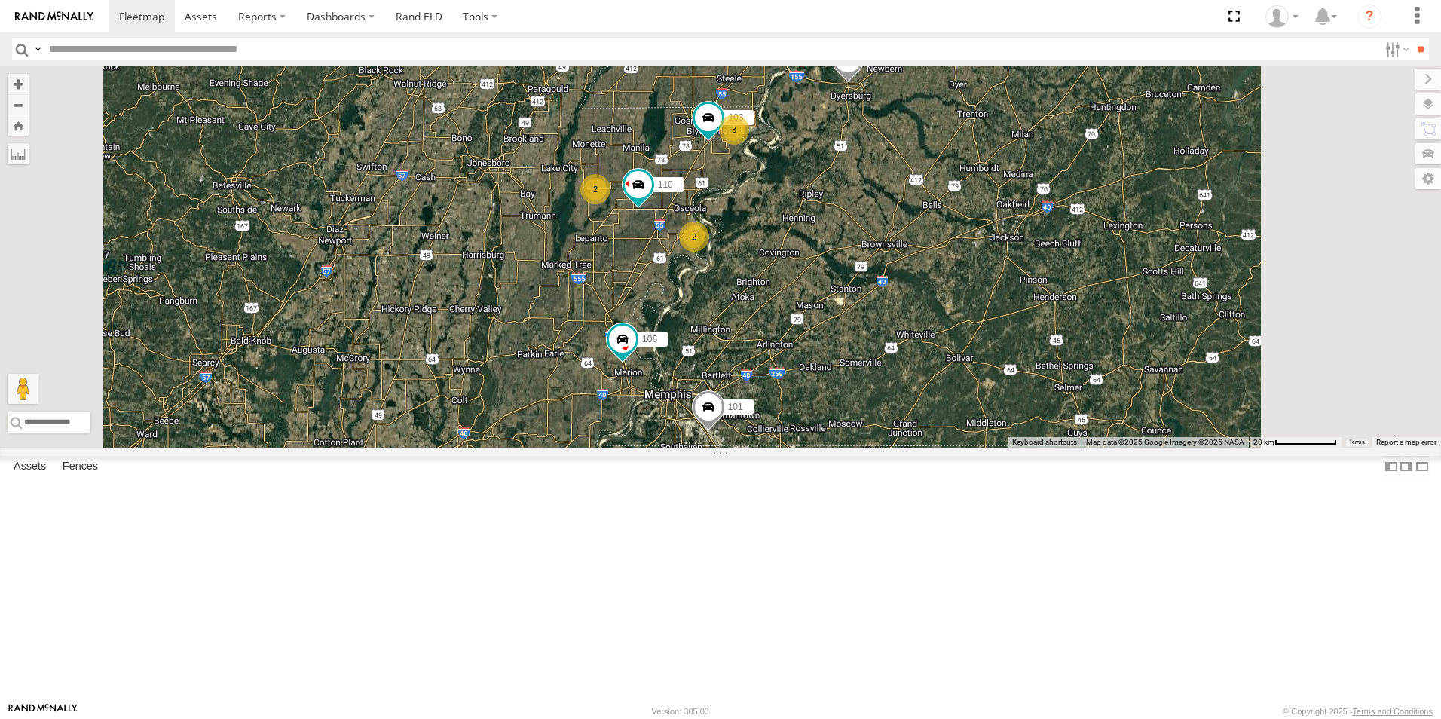
click at [0, 0] on span at bounding box center [0, 0] width 0 height 0
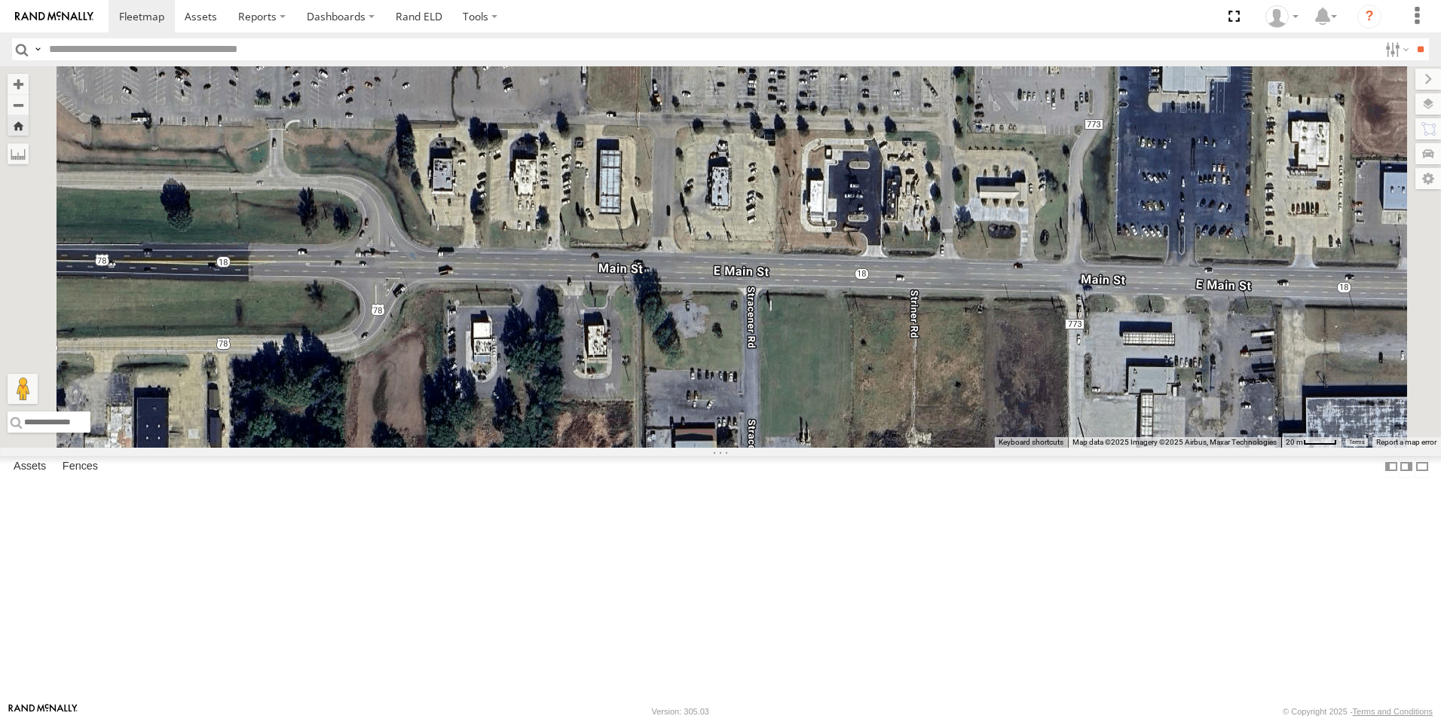
click at [0, 0] on span at bounding box center [0, 0] width 0 height 0
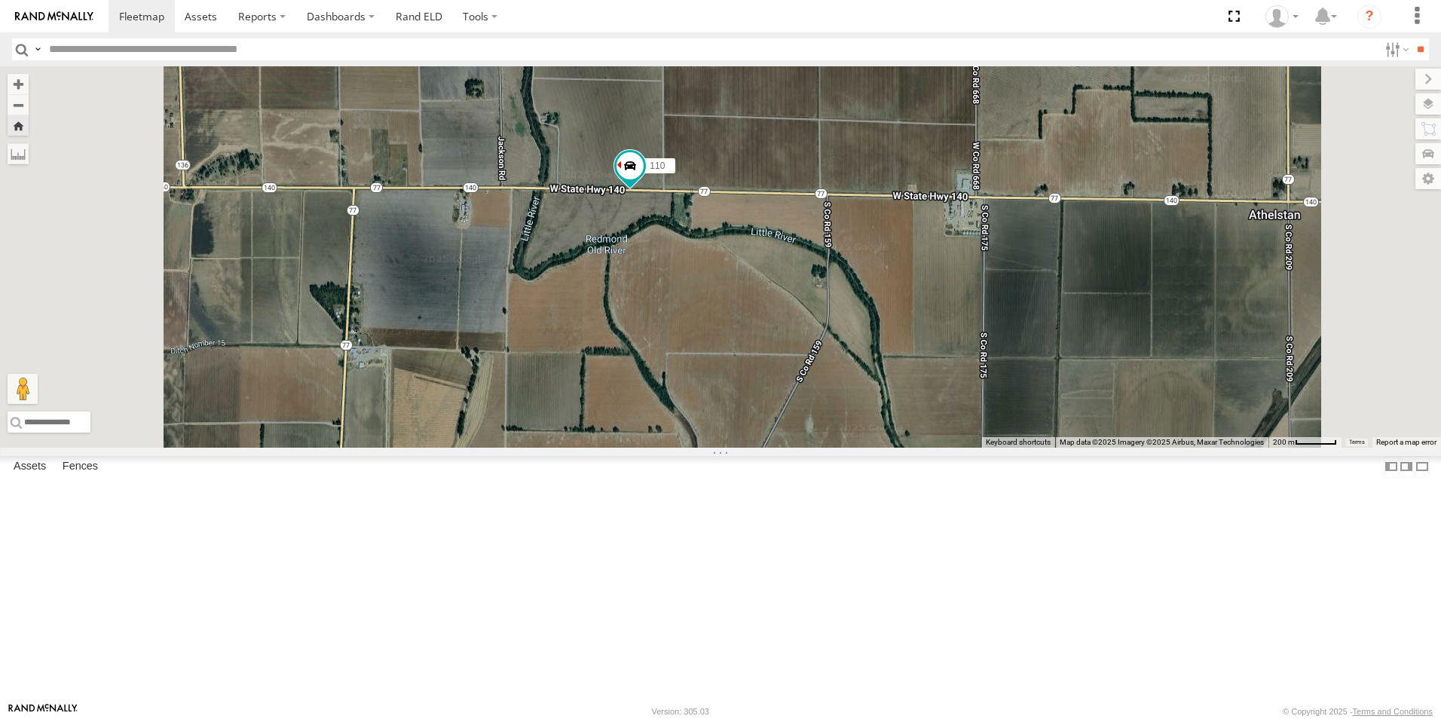
click at [0, 0] on span at bounding box center [0, 0] width 0 height 0
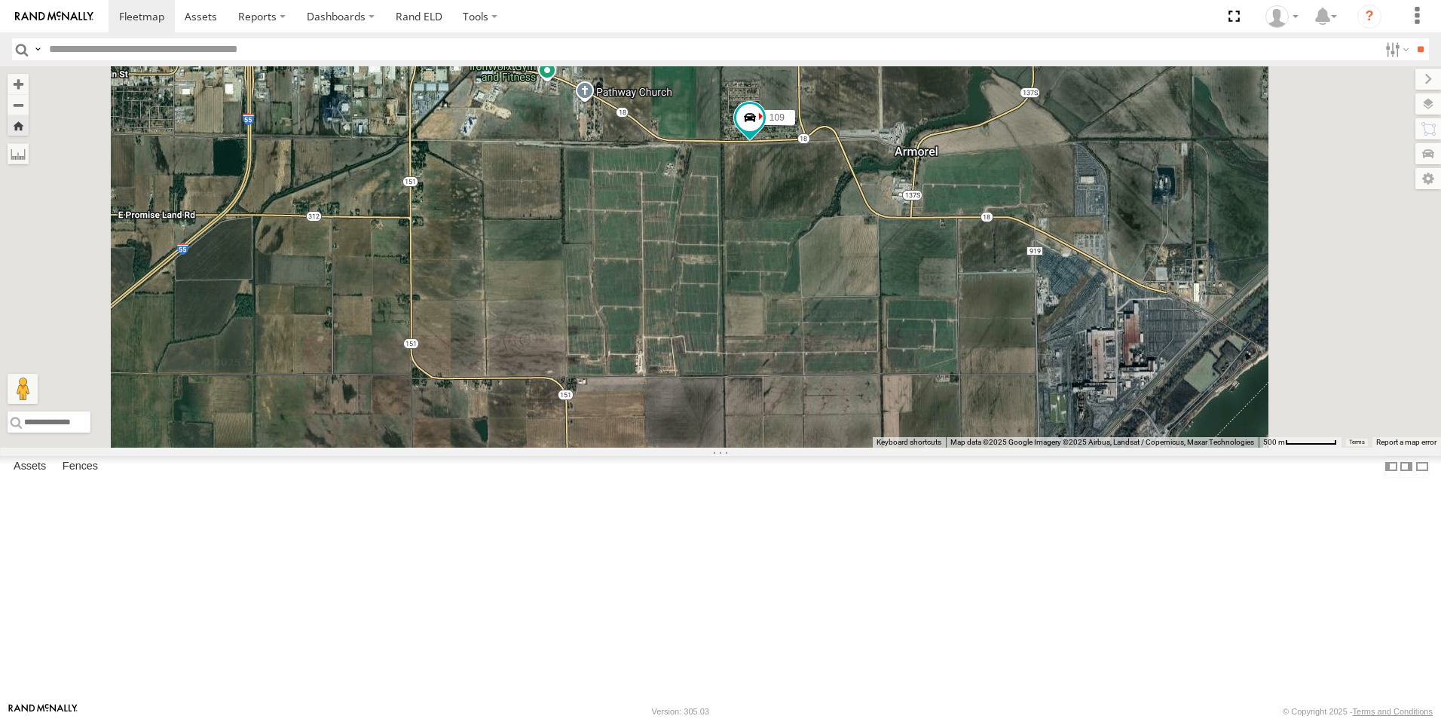
click at [0, 0] on span at bounding box center [0, 0] width 0 height 0
